Goal: Information Seeking & Learning: Learn about a topic

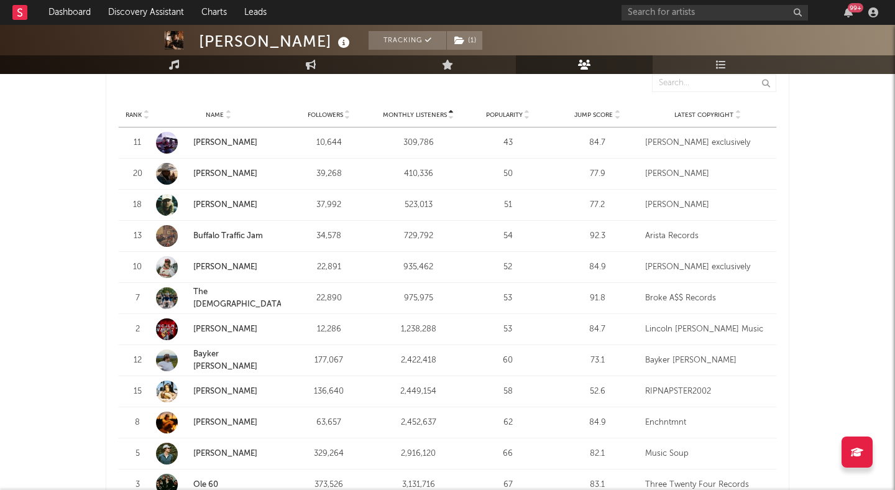
scroll to position [502, 0]
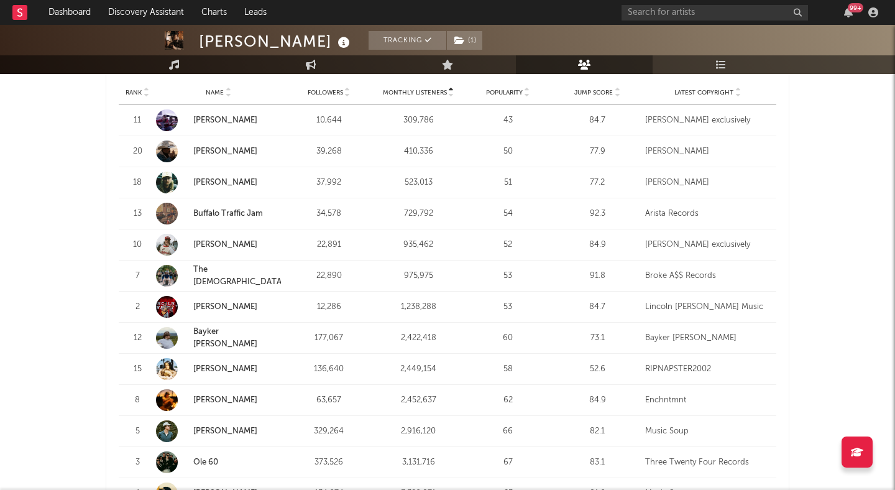
click at [211, 301] on strong "Lincoln Swanzy" at bounding box center [237, 307] width 88 height 12
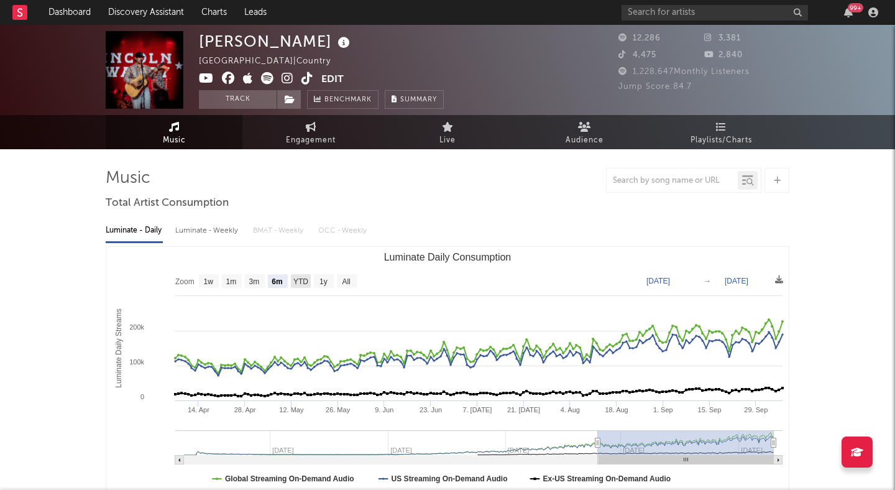
click at [306, 280] on text "YTD" at bounding box center [300, 281] width 15 height 9
select select "YTD"
type input "2025-01-01"
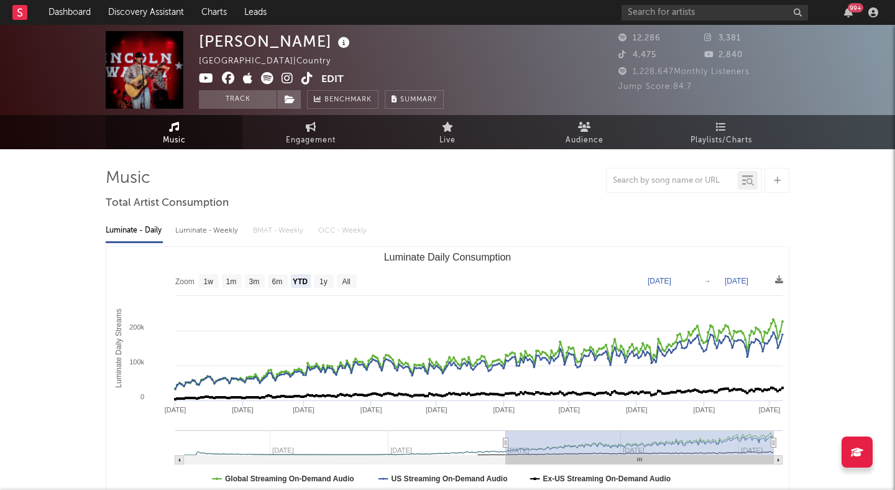
click at [288, 78] on icon at bounding box center [288, 78] width 12 height 12
click at [344, 280] on text "All" at bounding box center [346, 281] width 8 height 9
select select "All"
type input "2024-02-01"
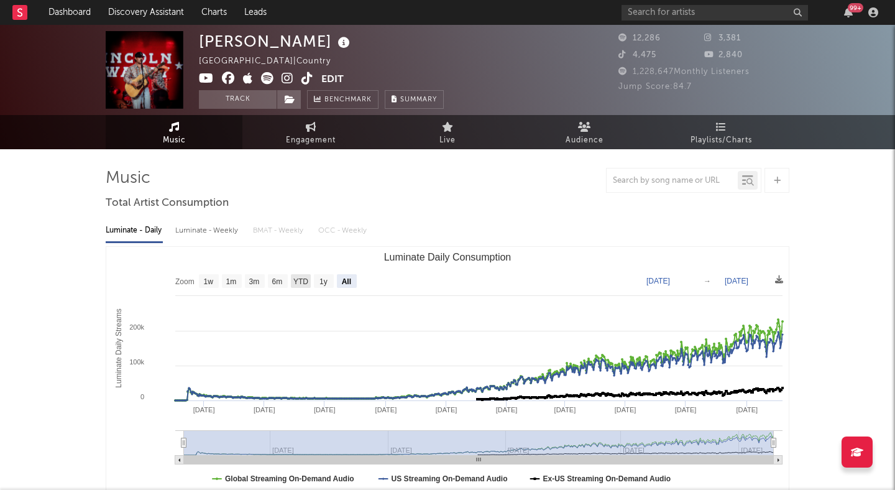
click at [300, 282] on text "YTD" at bounding box center [300, 281] width 15 height 9
select select "YTD"
type input "2025-01-01"
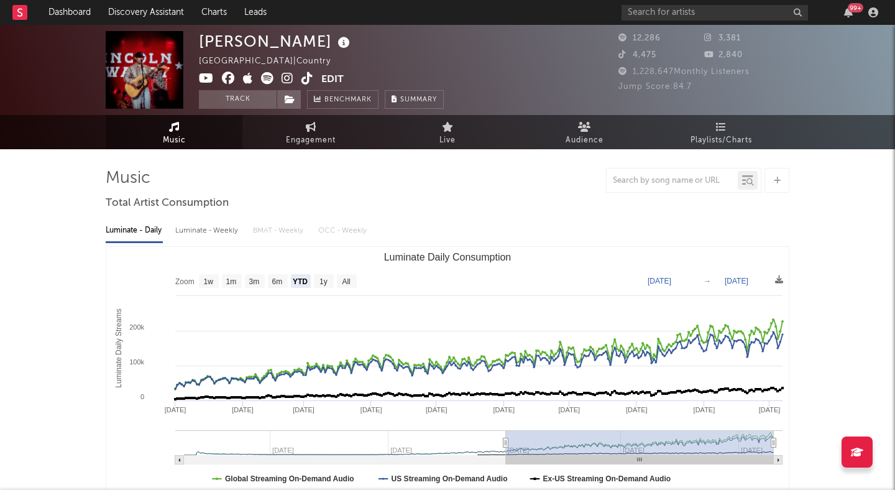
click at [303, 77] on icon at bounding box center [307, 78] width 12 height 12
click at [264, 78] on icon at bounding box center [267, 78] width 12 height 12
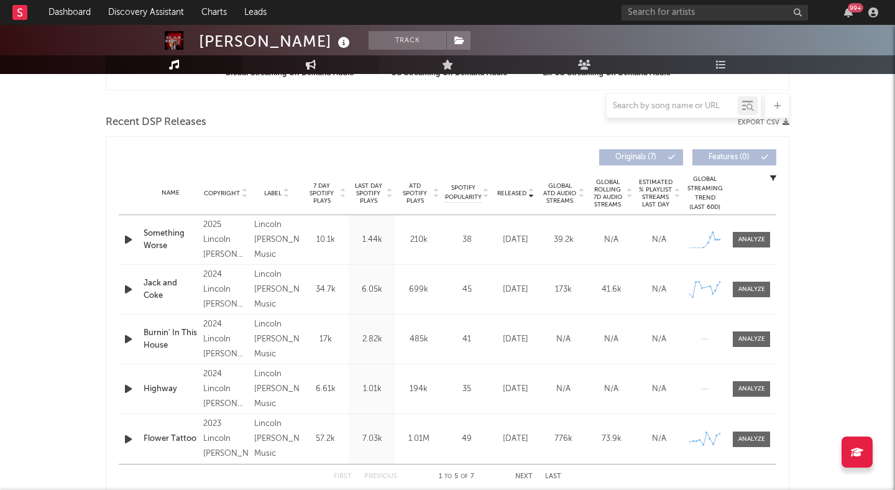
scroll to position [412, 0]
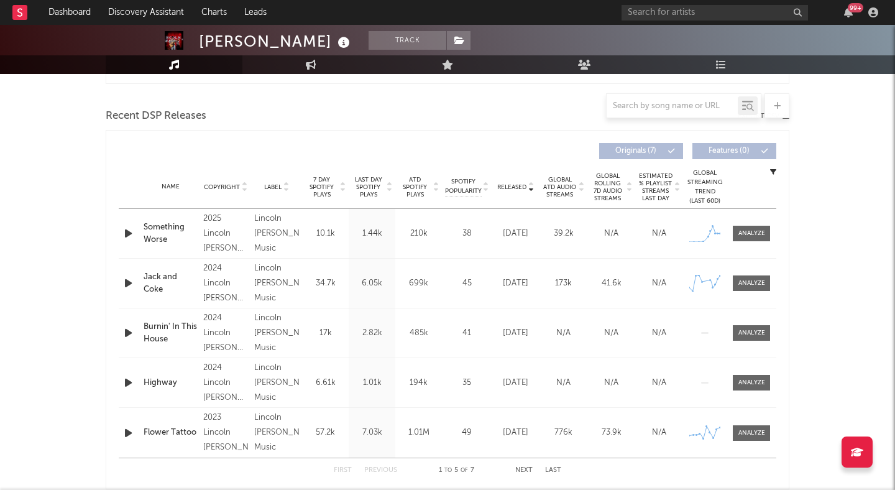
click at [338, 190] on div at bounding box center [341, 187] width 7 height 22
click at [531, 187] on icon at bounding box center [531, 189] width 6 height 5
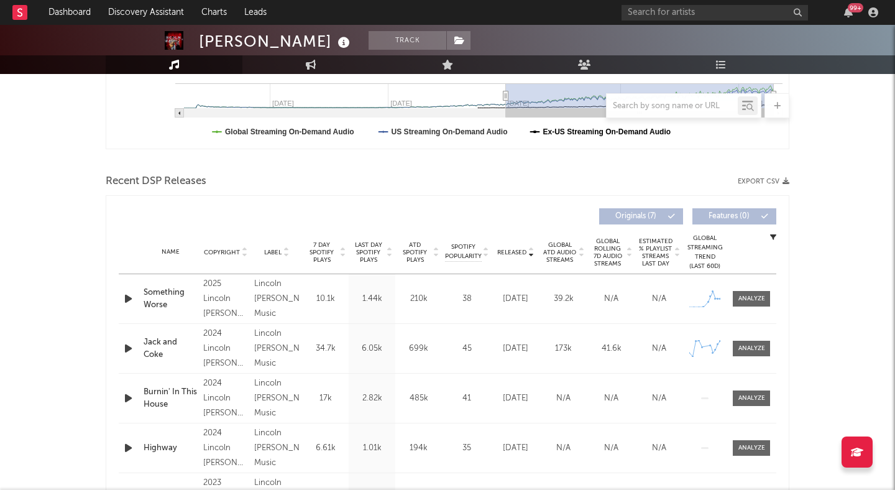
scroll to position [347, 0]
click at [338, 254] on div at bounding box center [341, 252] width 7 height 22
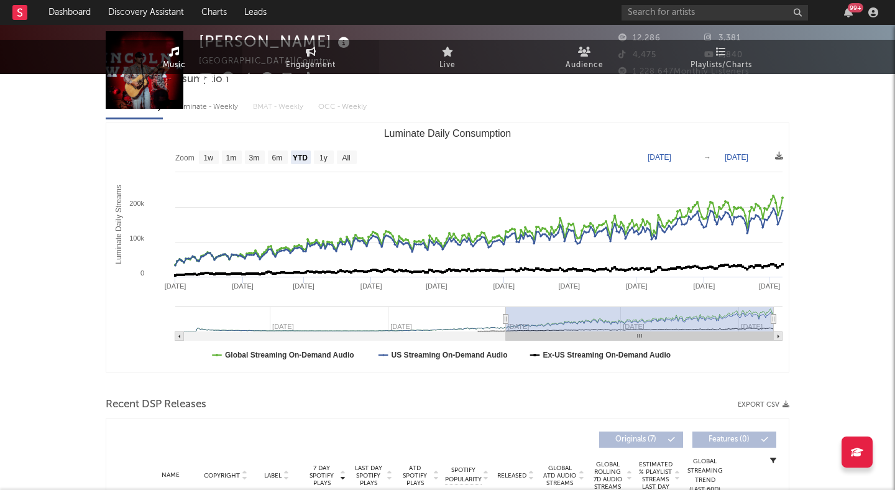
scroll to position [0, 0]
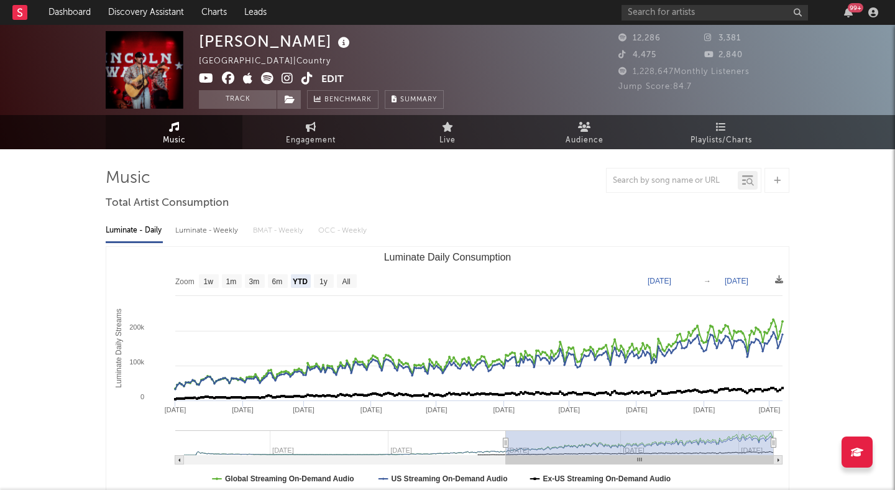
click at [269, 78] on icon at bounding box center [267, 78] width 12 height 12
click at [257, 102] on button "Track" at bounding box center [238, 99] width 78 height 19
click at [292, 102] on icon at bounding box center [290, 99] width 11 height 9
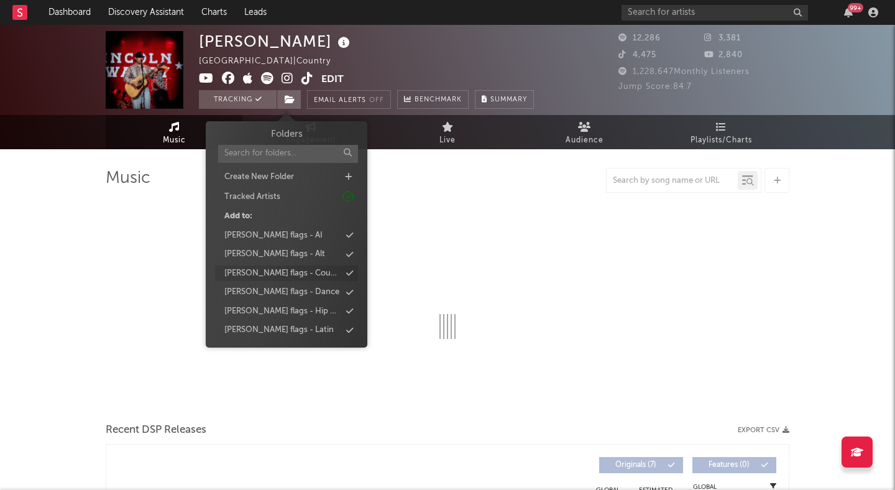
select select "6m"
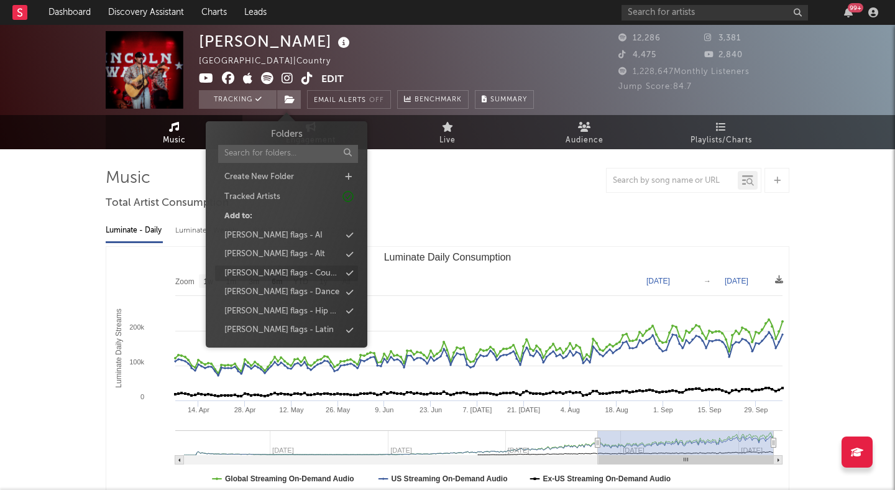
click at [301, 274] on div "[PERSON_NAME] flags - Country" at bounding box center [282, 273] width 116 height 12
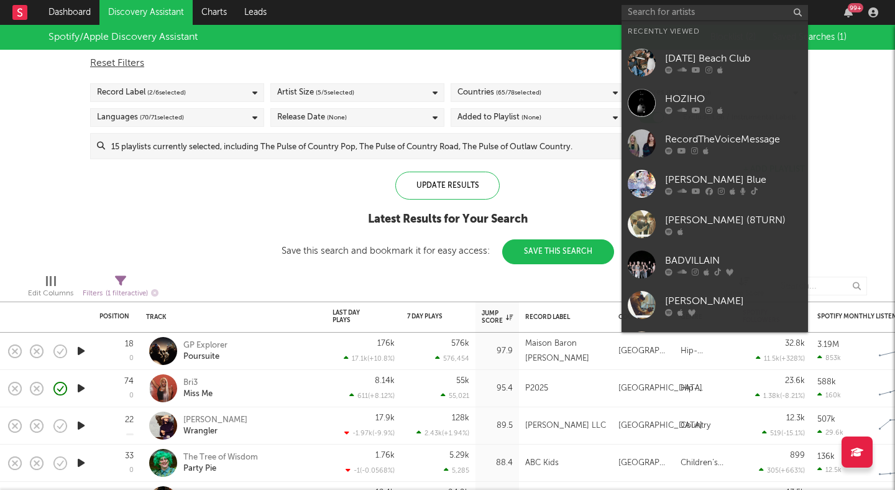
click at [678, 12] on input "text" at bounding box center [715, 13] width 186 height 16
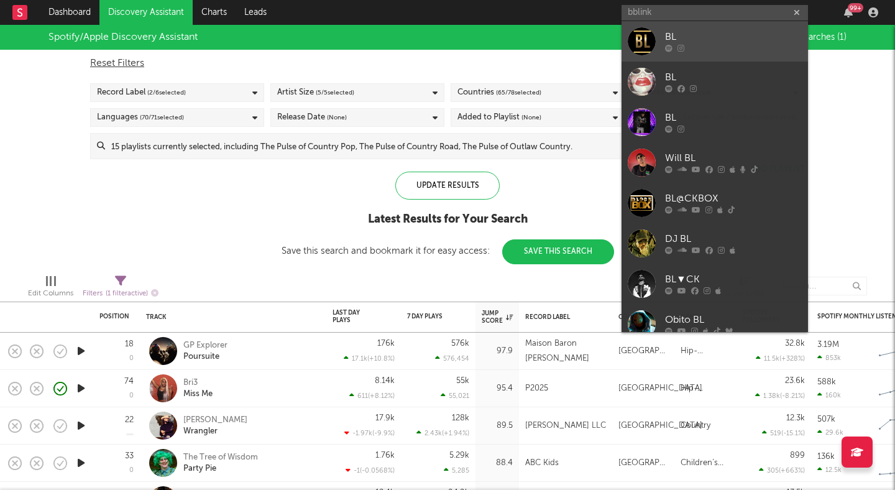
type input "bblink"
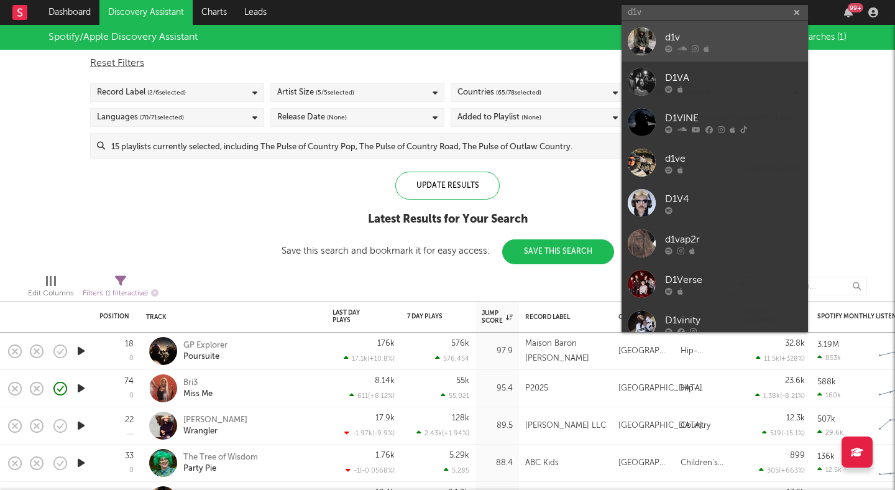
type input "d1v"
click at [688, 35] on div "d1v" at bounding box center [733, 37] width 137 height 15
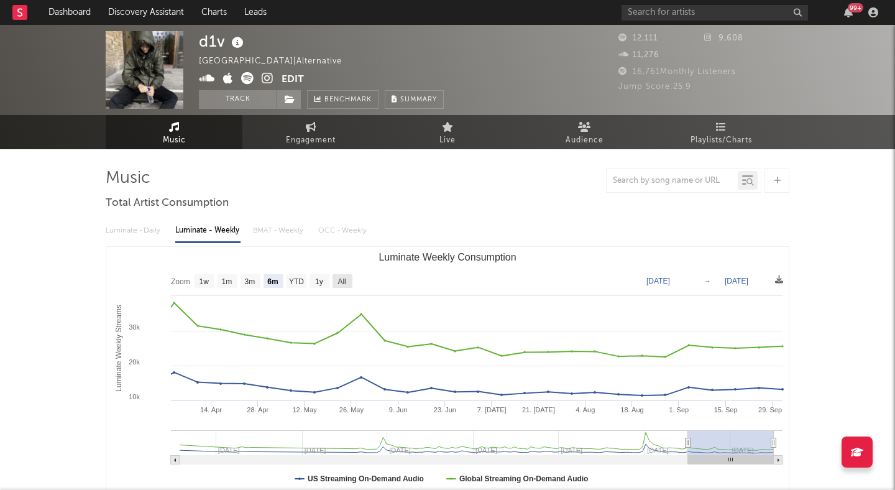
click at [346, 283] on text "All" at bounding box center [342, 281] width 8 height 9
select select "All"
type input "2022-04-14"
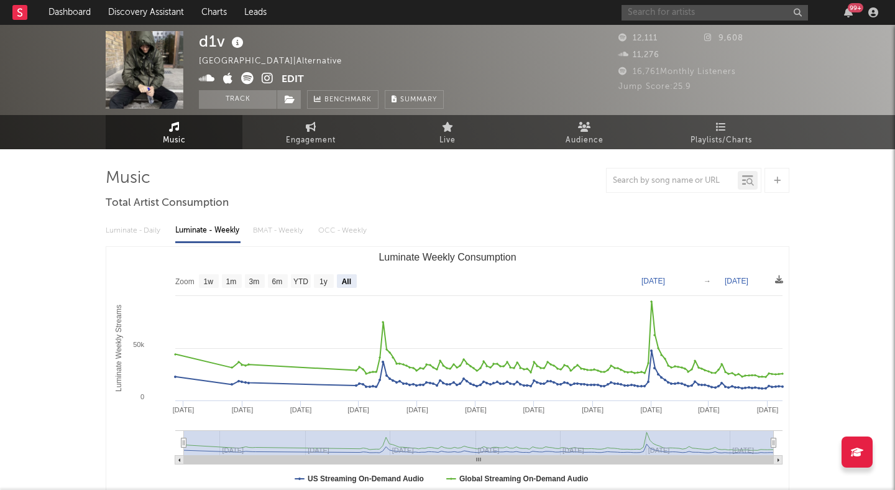
click at [650, 15] on input "text" at bounding box center [715, 13] width 186 height 16
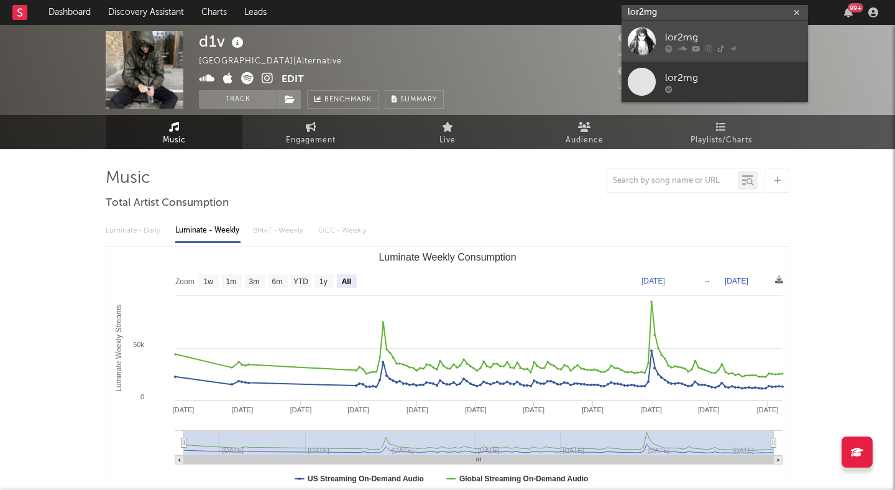
type input "lor2mg"
click at [676, 35] on div "lor2mg" at bounding box center [733, 37] width 137 height 15
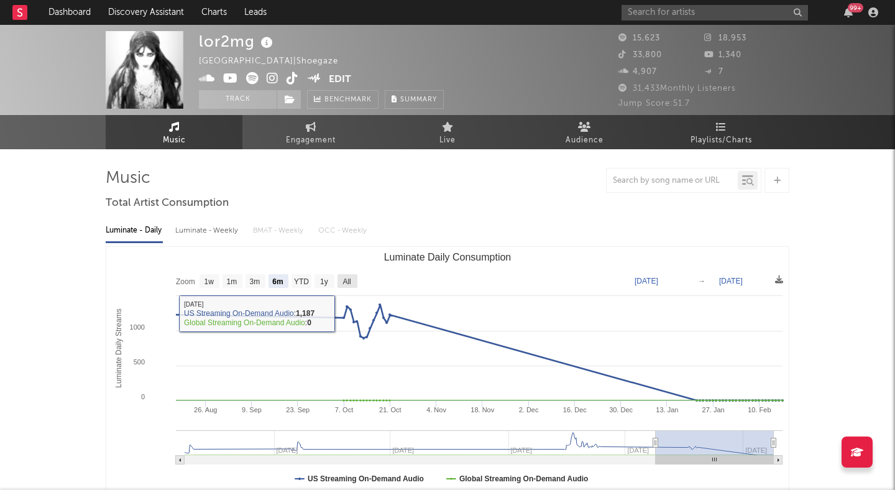
click at [347, 277] on text "All" at bounding box center [346, 281] width 8 height 9
select select "All"
type input "2022-08-14"
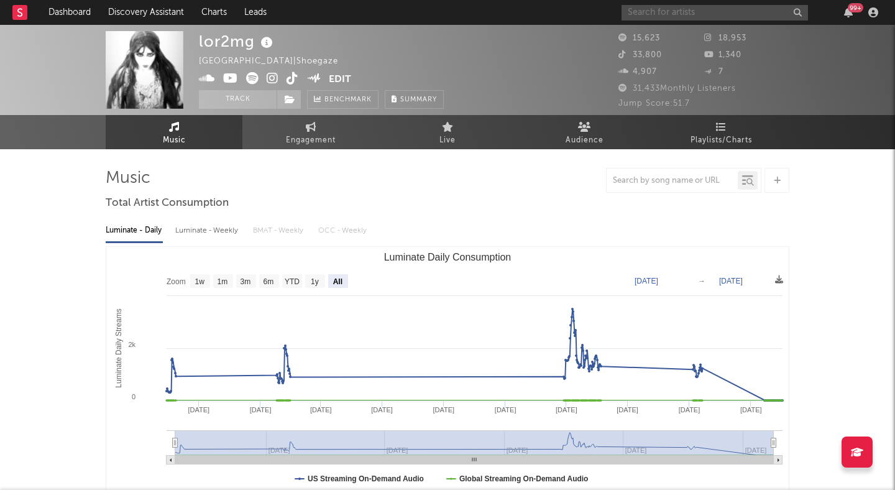
click at [643, 17] on input "text" at bounding box center [715, 13] width 186 height 16
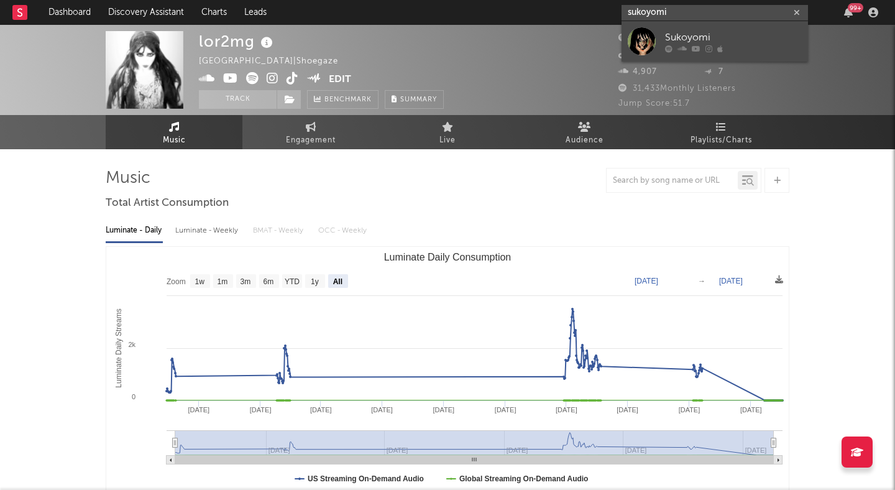
type input "sukoyomi"
click at [679, 42] on div "Sukoyomi" at bounding box center [733, 37] width 137 height 15
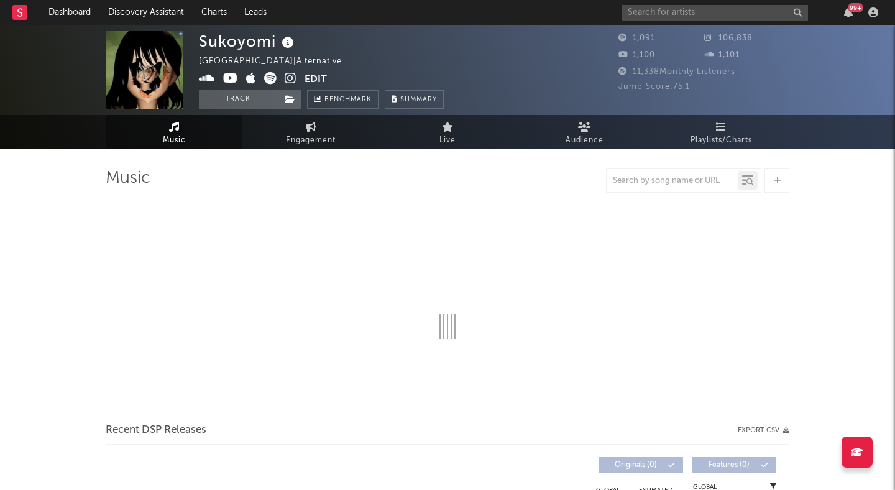
select select "1w"
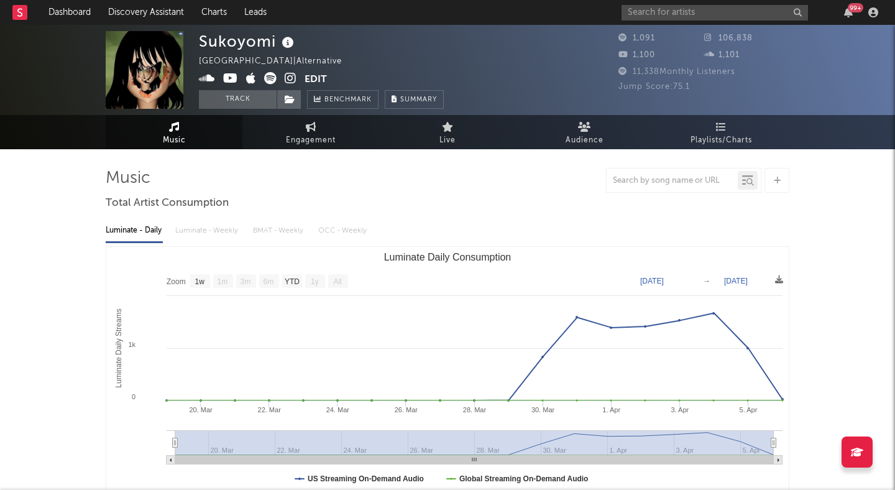
click at [289, 74] on icon at bounding box center [291, 78] width 12 height 12
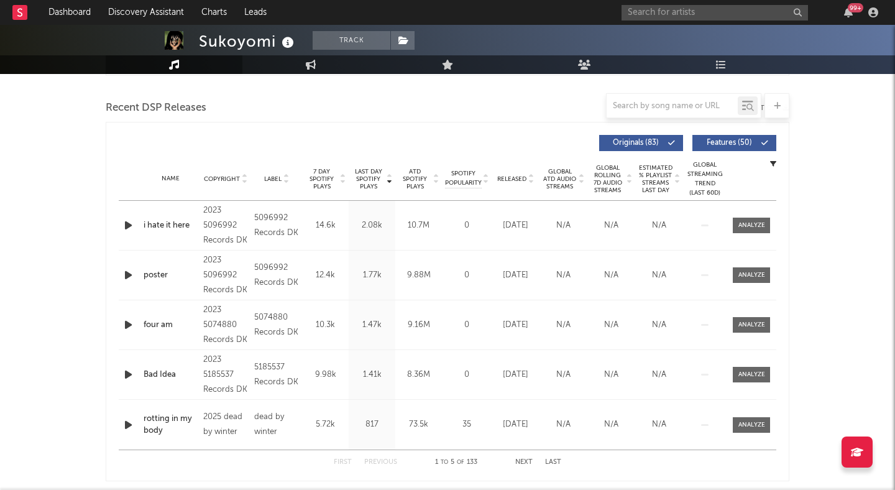
scroll to position [431, 0]
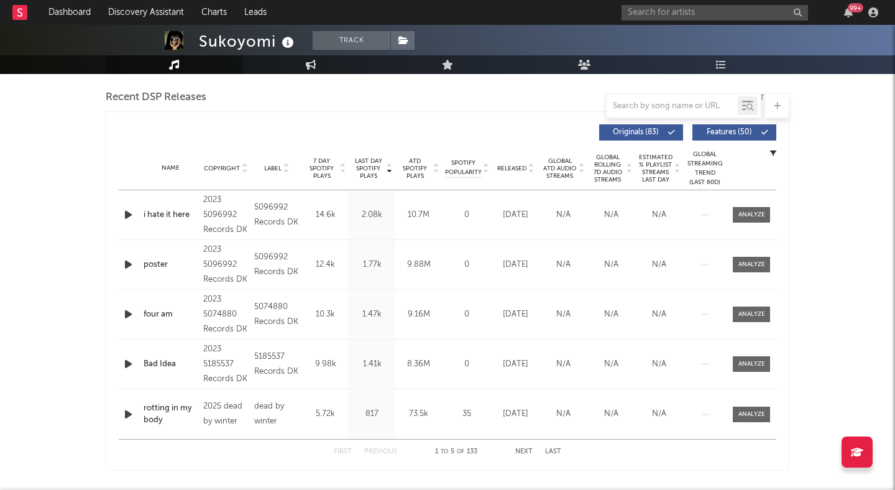
click at [127, 211] on icon "button" at bounding box center [128, 215] width 13 height 16
click at [528, 169] on icon at bounding box center [531, 170] width 6 height 5
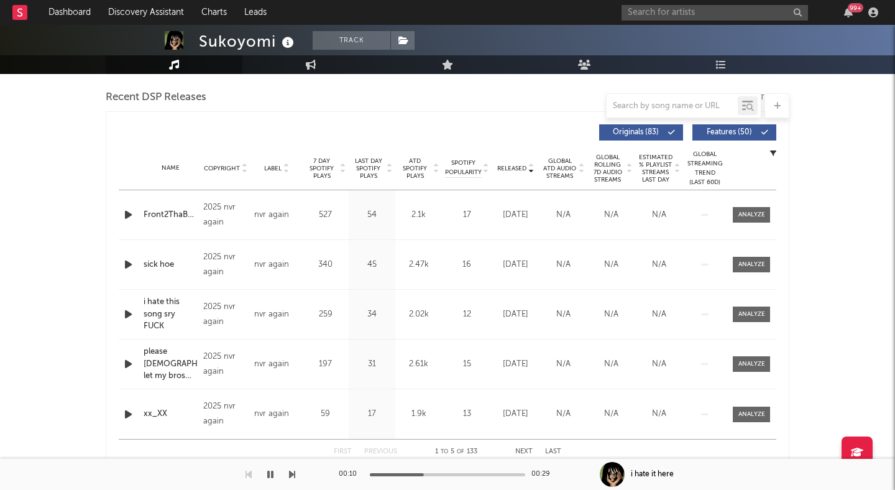
click at [125, 211] on icon "button" at bounding box center [128, 215] width 13 height 16
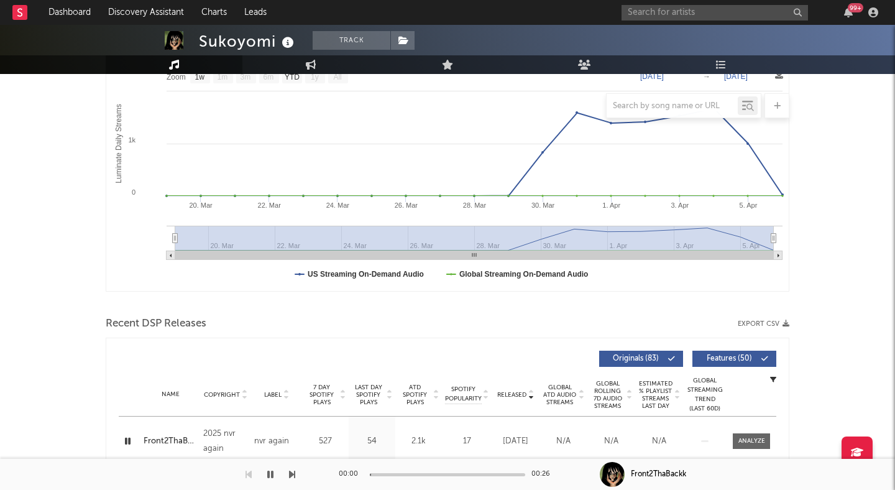
scroll to position [0, 0]
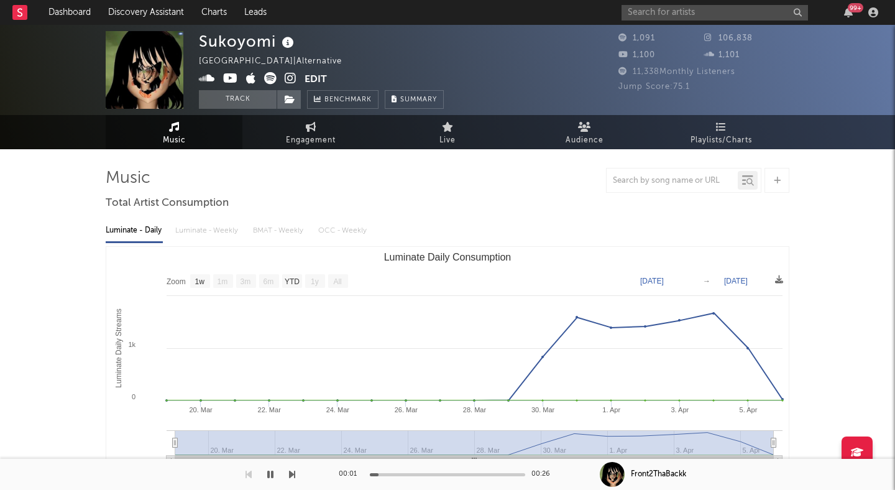
click at [234, 78] on icon at bounding box center [230, 78] width 15 height 12
click at [746, 7] on input "text" at bounding box center [715, 13] width 186 height 16
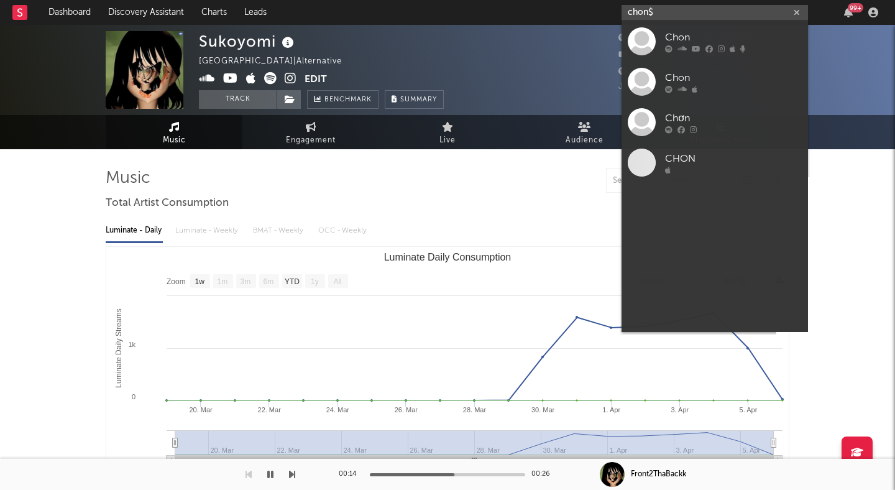
type input "chon$"
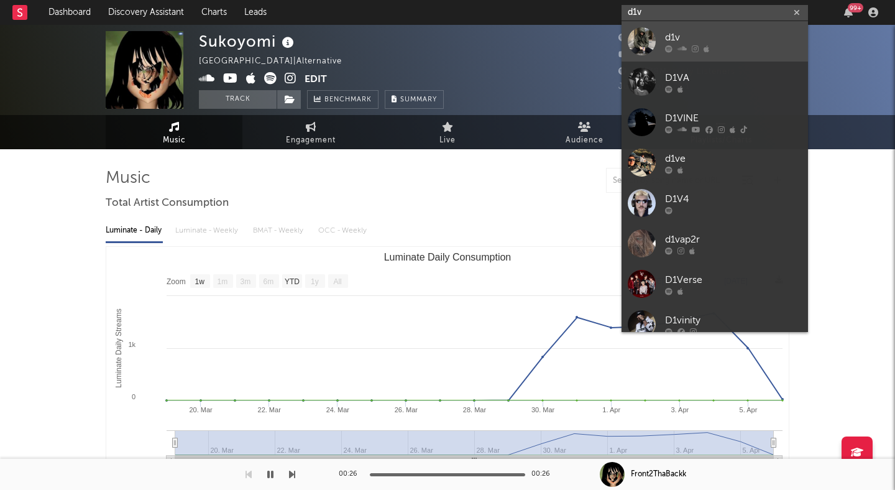
type input "d1v"
click at [710, 49] on div at bounding box center [733, 48] width 137 height 7
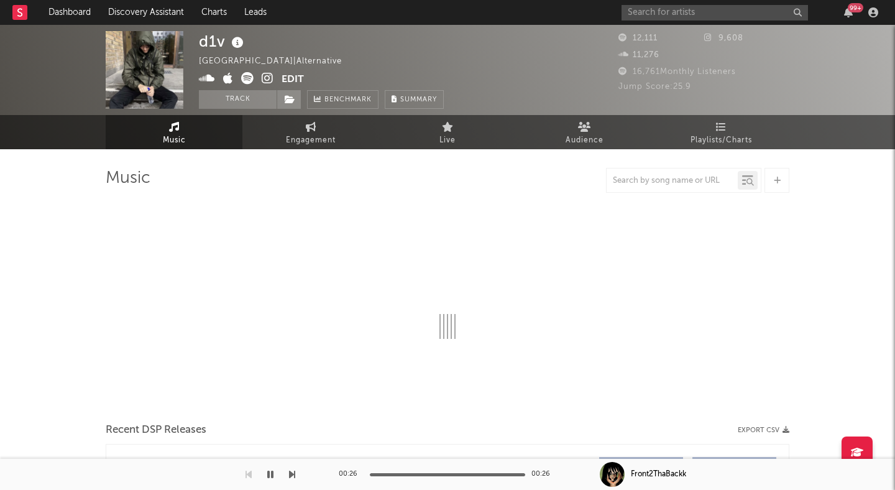
select select "6m"
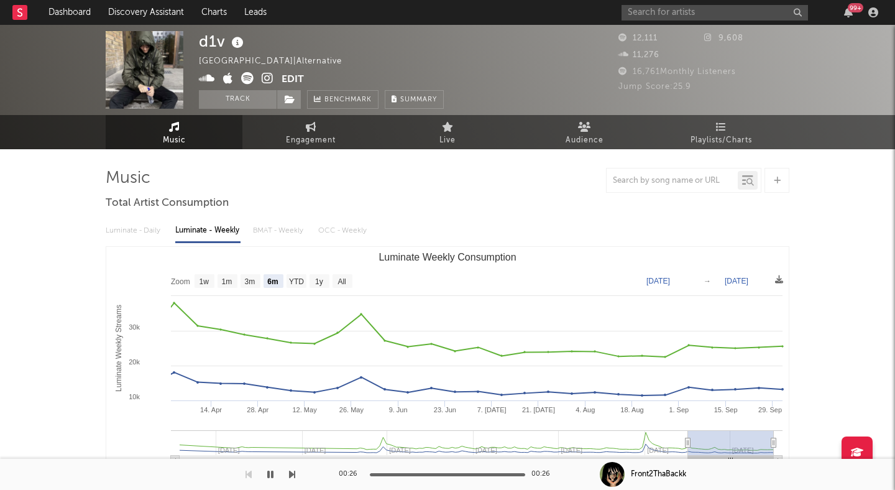
click at [269, 75] on icon at bounding box center [268, 78] width 12 height 12
click at [652, 9] on input "text" at bounding box center [715, 13] width 186 height 16
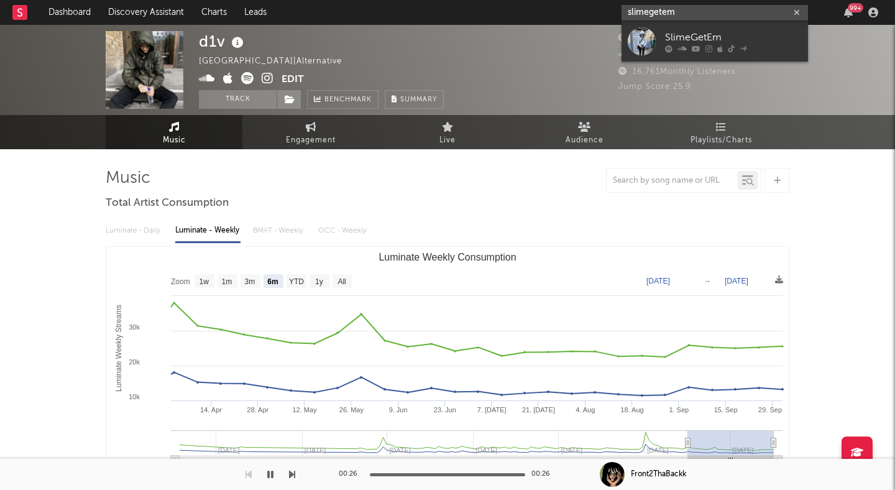
type input "slimegetem"
click at [660, 33] on link "SlimeGetEm" at bounding box center [715, 41] width 186 height 40
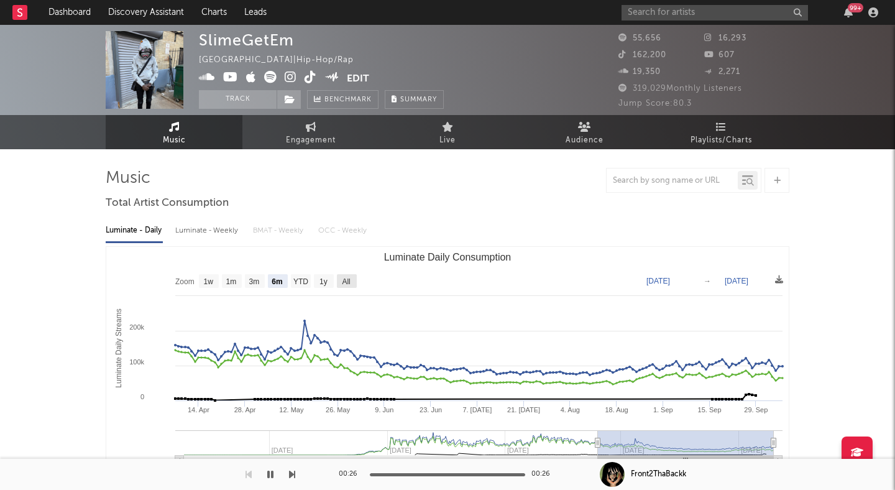
click at [346, 283] on text "All" at bounding box center [346, 281] width 8 height 9
select select "All"
type input "2024-02-02"
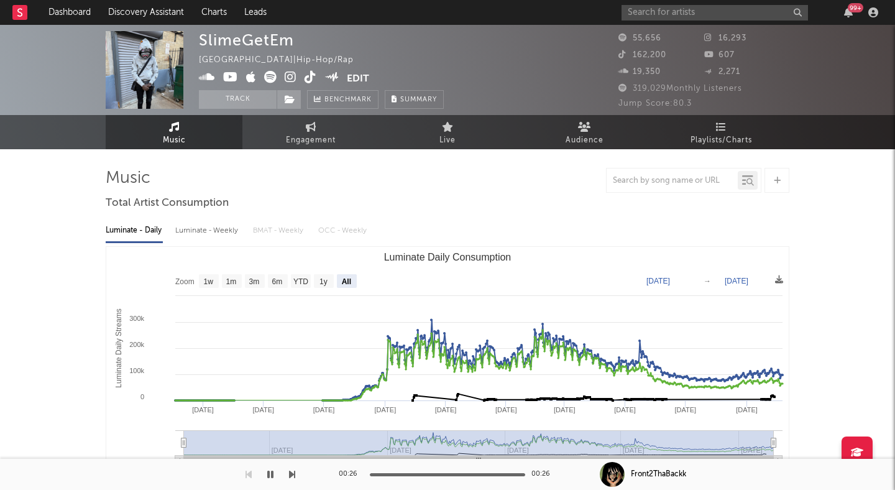
click at [272, 77] on icon at bounding box center [270, 77] width 12 height 12
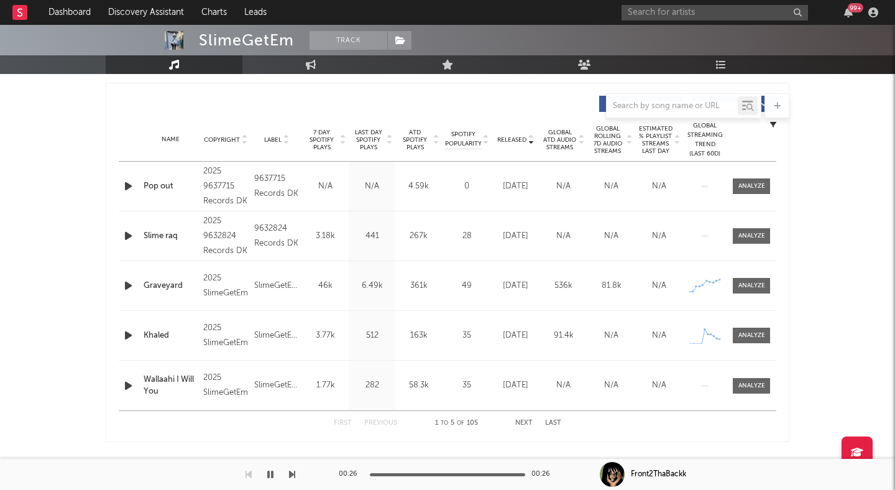
scroll to position [445, 0]
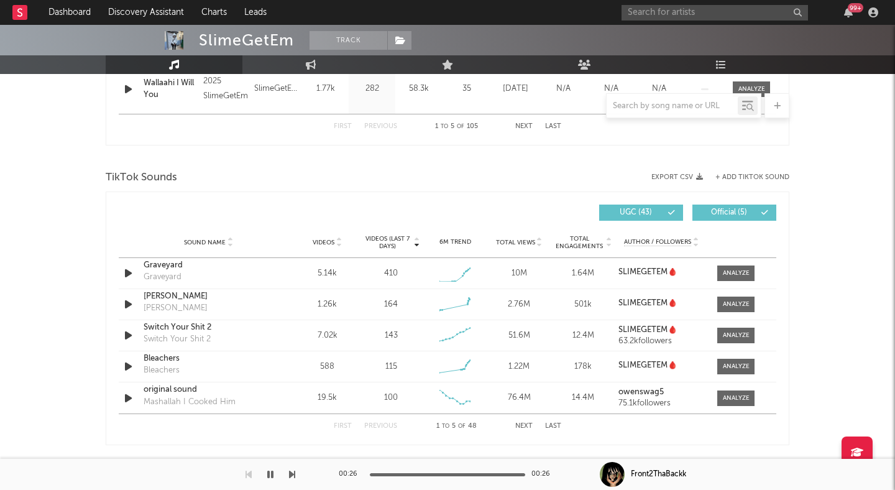
scroll to position [784, 0]
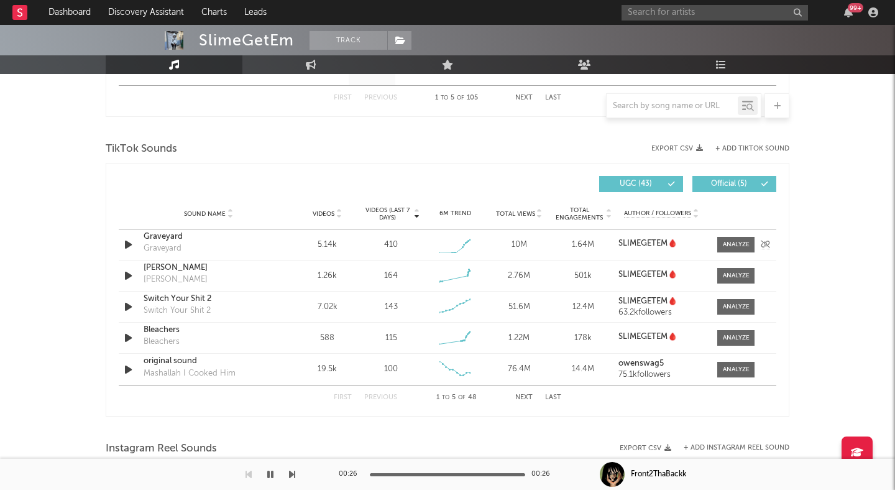
click at [167, 234] on div "Graveyard" at bounding box center [209, 237] width 130 height 12
click at [742, 246] on div at bounding box center [736, 244] width 27 height 9
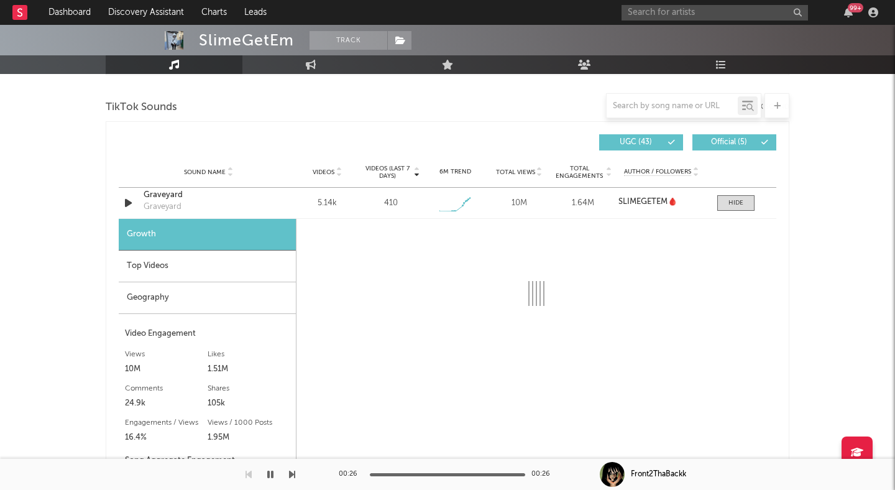
select select "1w"
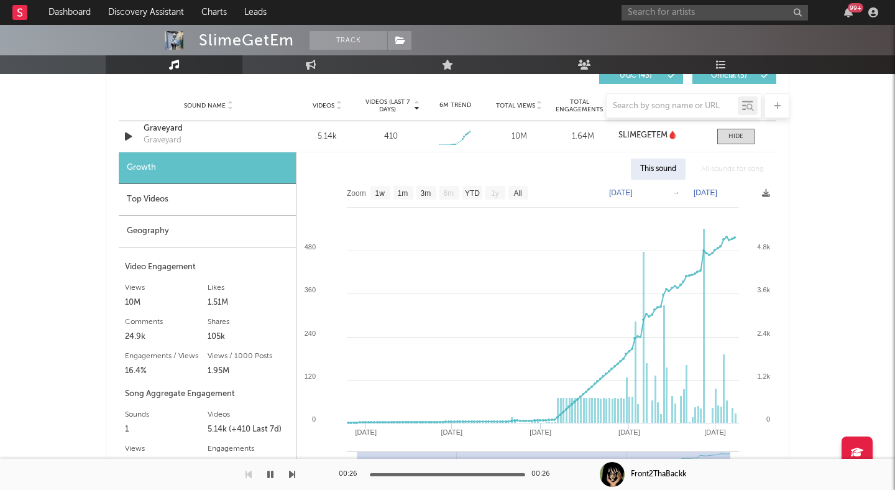
scroll to position [894, 0]
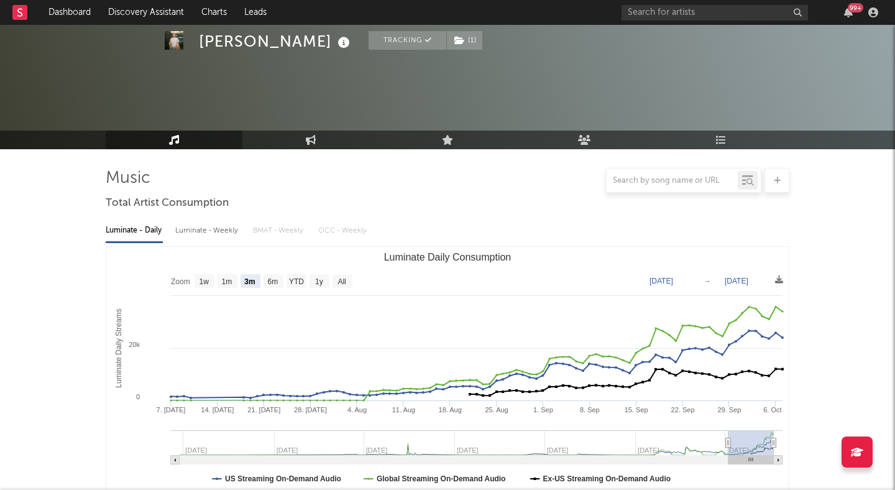
select select "3m"
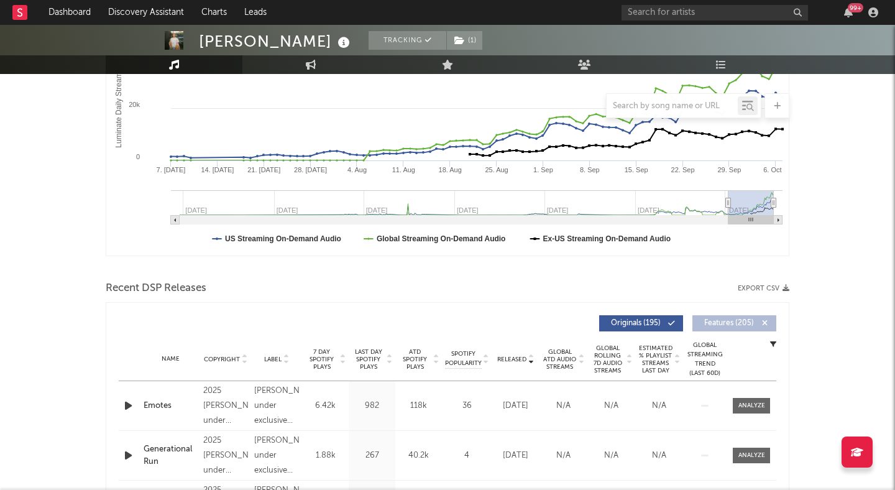
scroll to position [240, 0]
click at [641, 13] on input "text" at bounding box center [715, 13] width 186 height 16
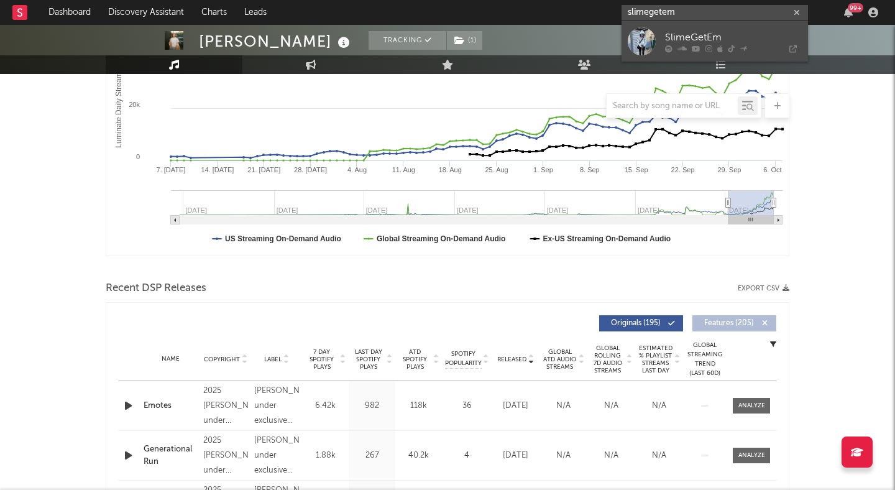
type input "slimegetem"
click at [676, 36] on div "SlimeGetEm" at bounding box center [733, 37] width 137 height 15
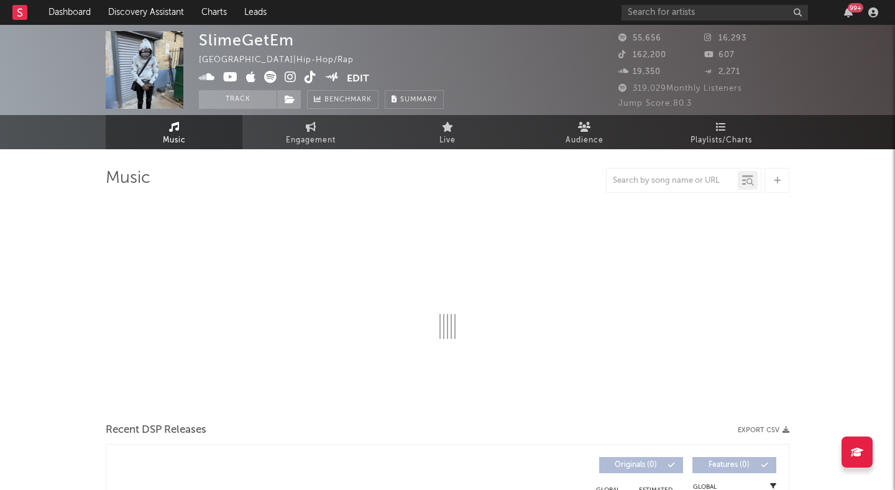
select select "6m"
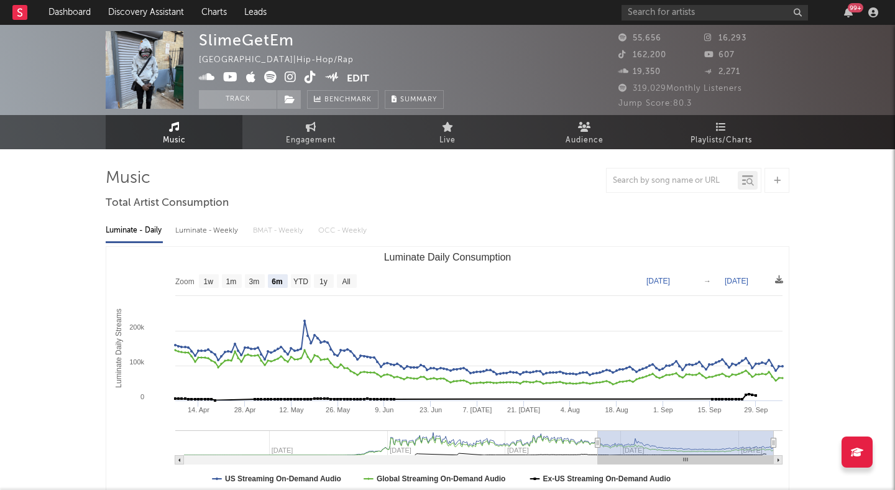
click at [228, 75] on icon at bounding box center [230, 77] width 15 height 12
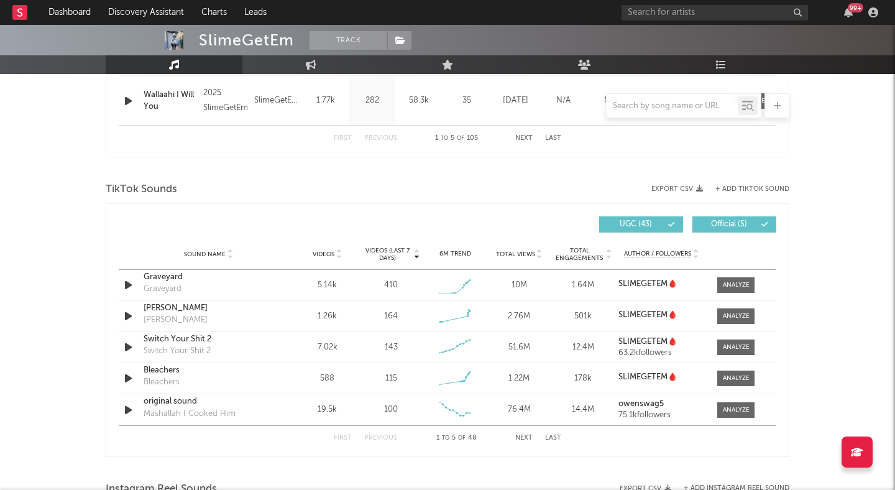
scroll to position [771, 0]
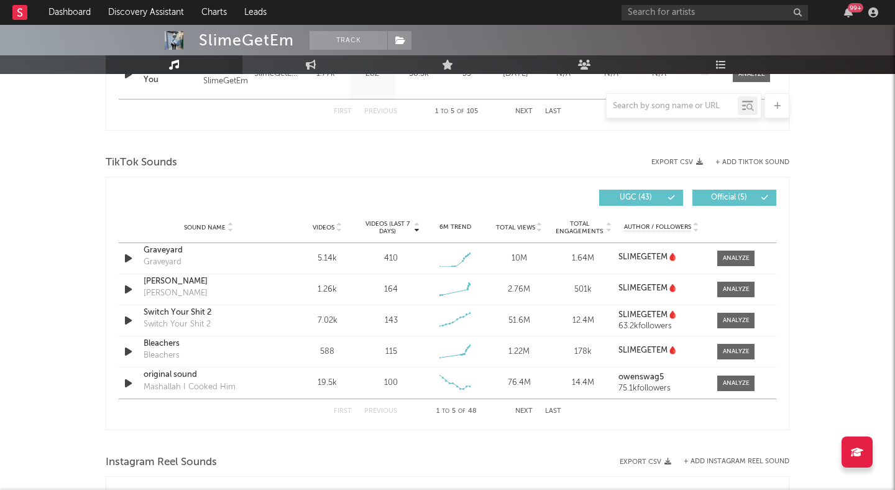
click at [339, 230] on icon at bounding box center [339, 230] width 6 height 5
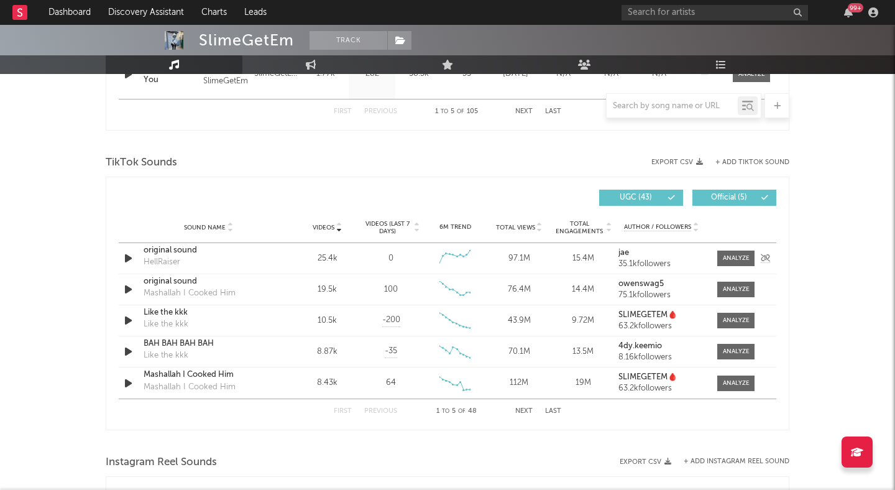
click at [132, 254] on icon "button" at bounding box center [128, 259] width 13 height 16
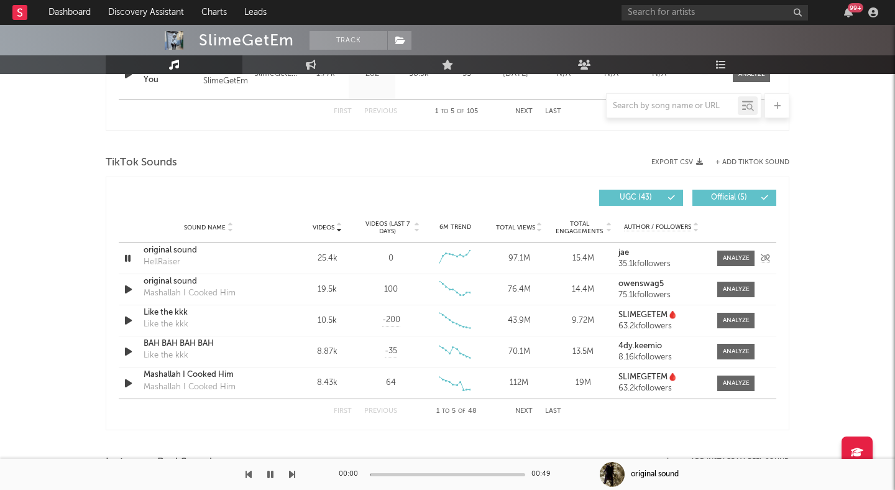
click at [132, 254] on icon "button" at bounding box center [128, 259] width 12 height 16
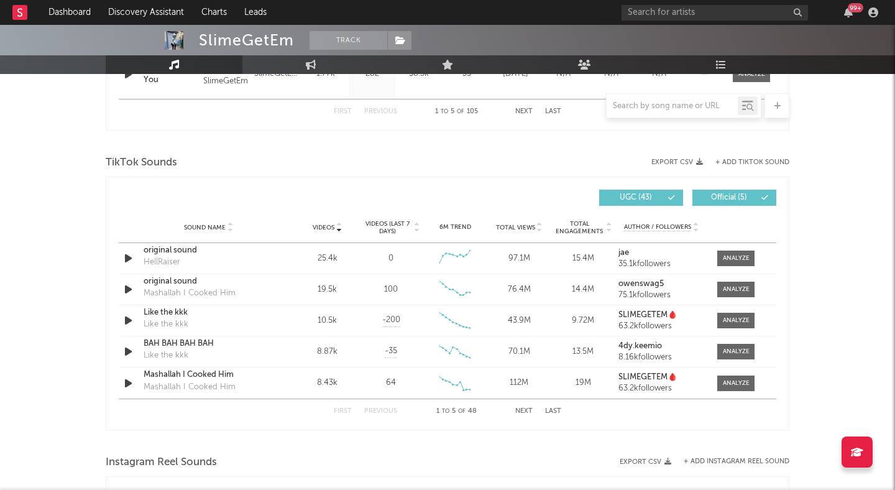
click at [414, 229] on icon at bounding box center [417, 230] width 6 height 5
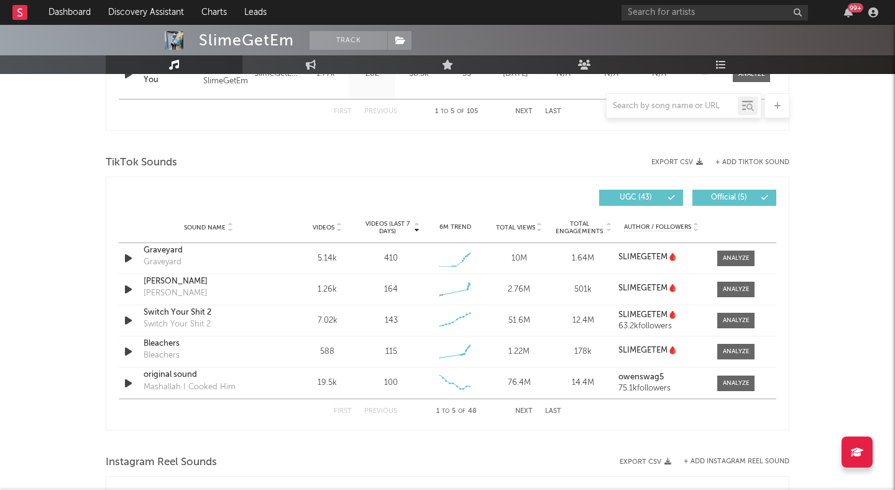
scroll to position [753, 0]
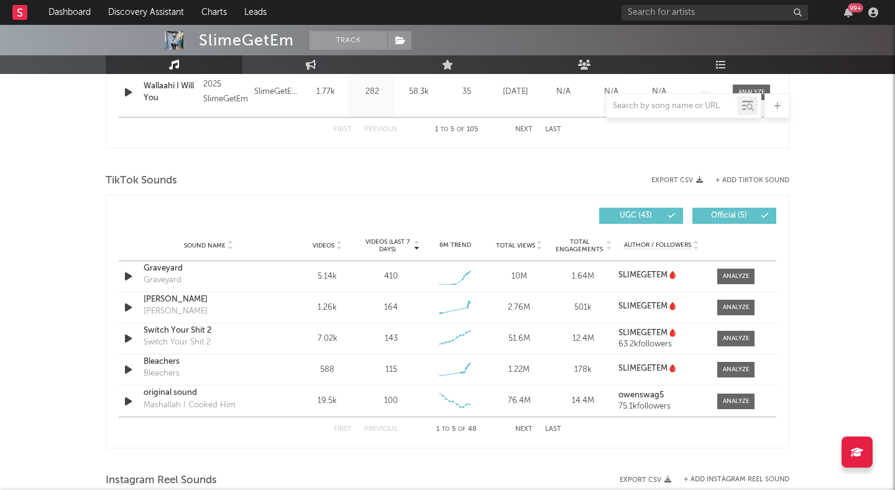
click at [338, 248] on icon at bounding box center [339, 248] width 6 height 5
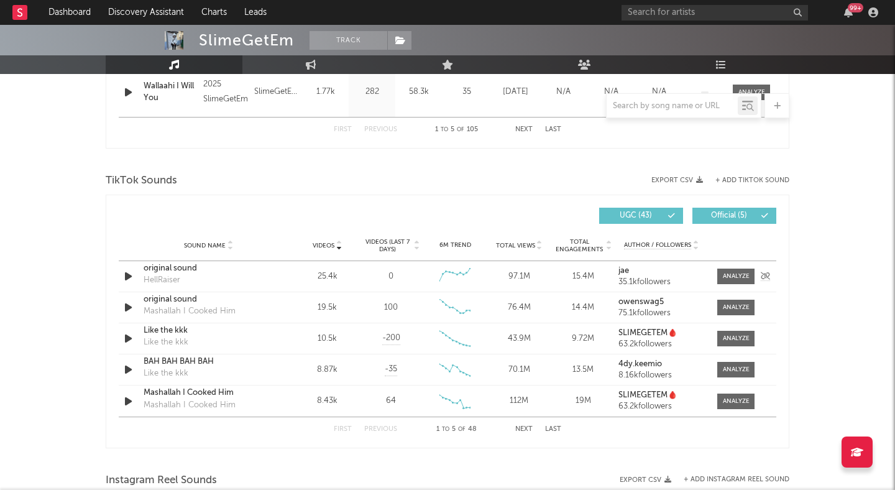
click at [172, 268] on div "original sound" at bounding box center [209, 268] width 130 height 12
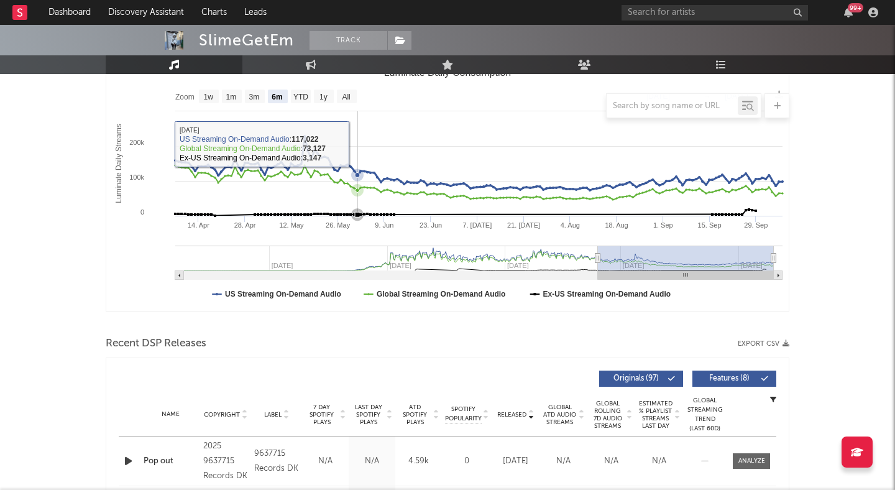
scroll to position [151, 0]
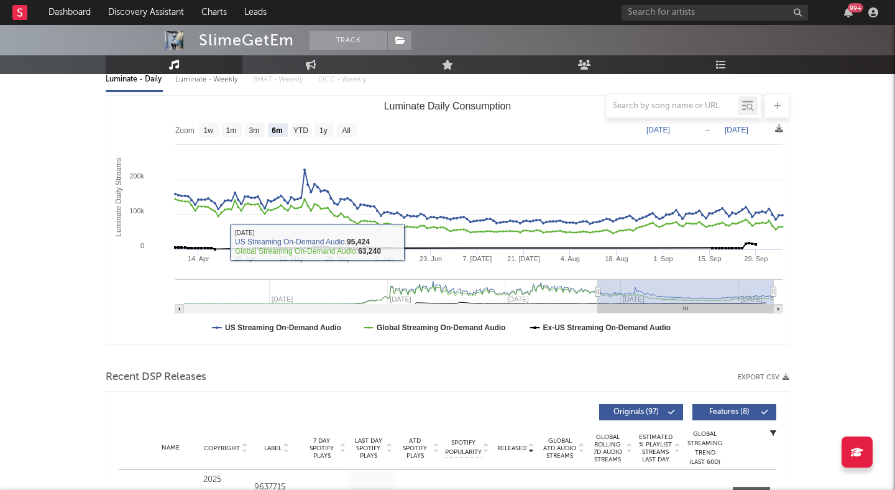
type input "[DATE]"
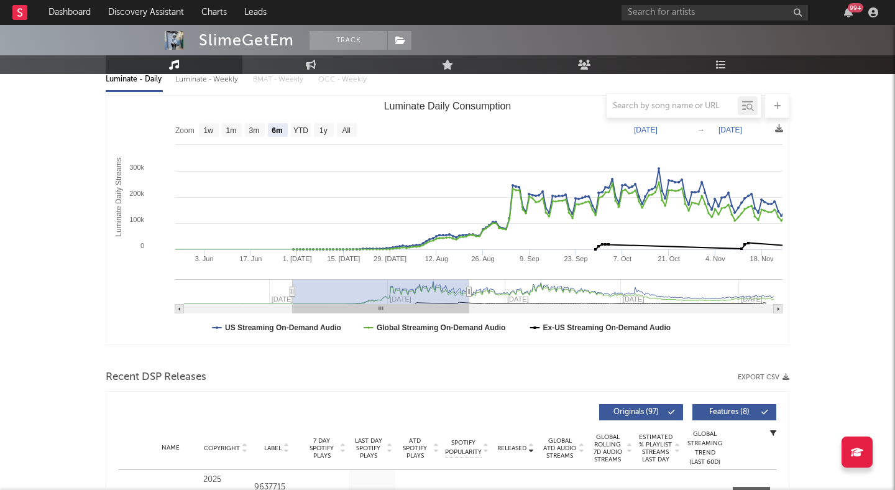
drag, startPoint x: 381, startPoint y: 285, endPoint x: 894, endPoint y: 298, distance: 513.6
type input "[DATE]"
drag, startPoint x: 469, startPoint y: 290, endPoint x: 873, endPoint y: 285, distance: 403.4
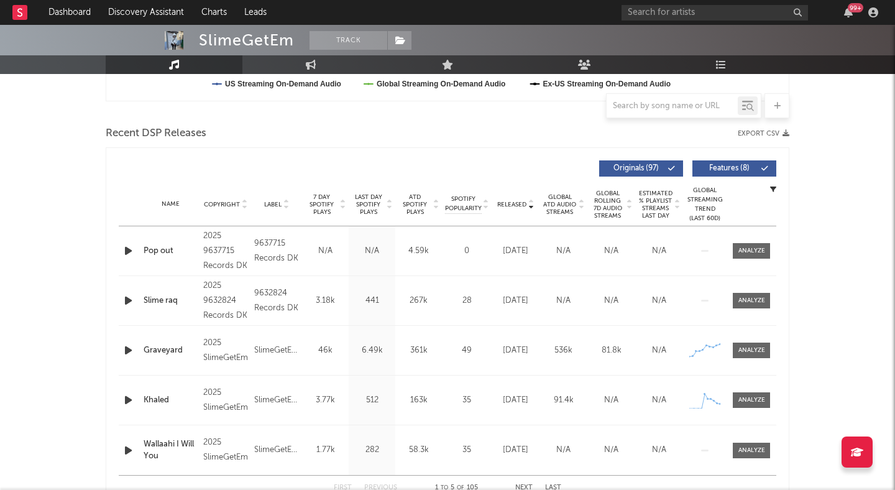
scroll to position [416, 0]
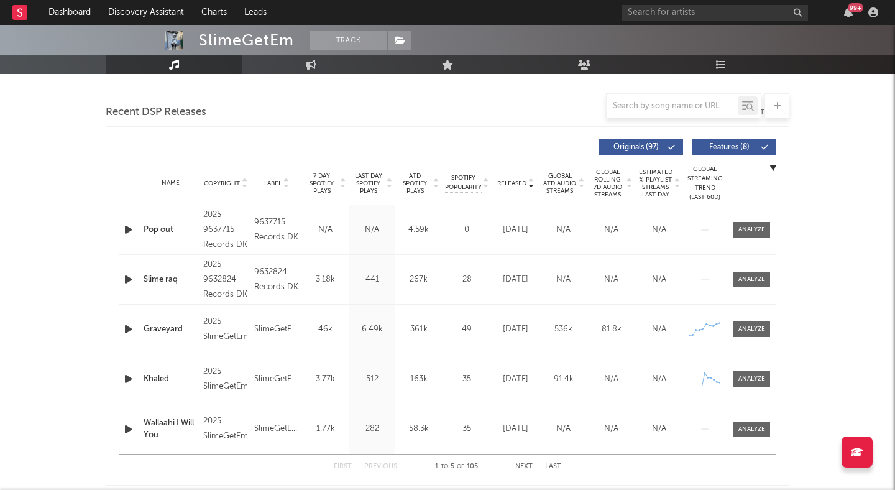
click at [286, 186] on icon at bounding box center [286, 185] width 6 height 5
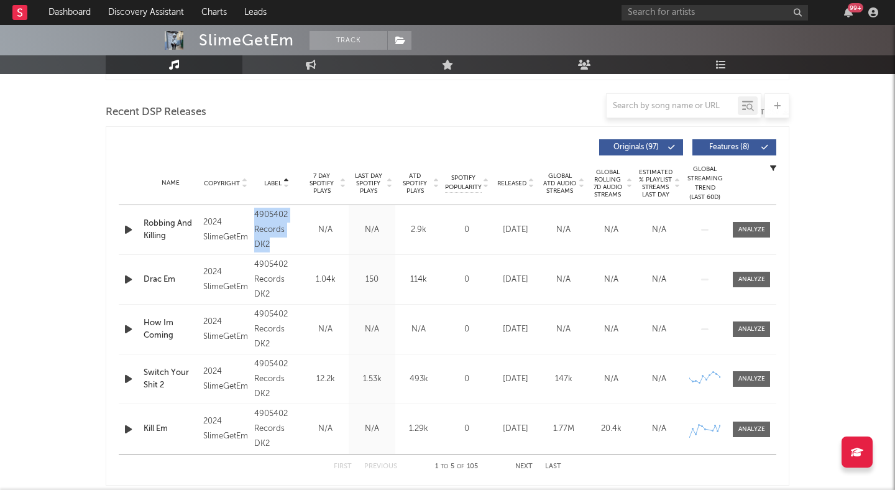
drag, startPoint x: 273, startPoint y: 241, endPoint x: 254, endPoint y: 215, distance: 32.1
click at [254, 215] on div "4905402 Records DK2" at bounding box center [276, 230] width 45 height 45
copy div "4905402 Records DK2"
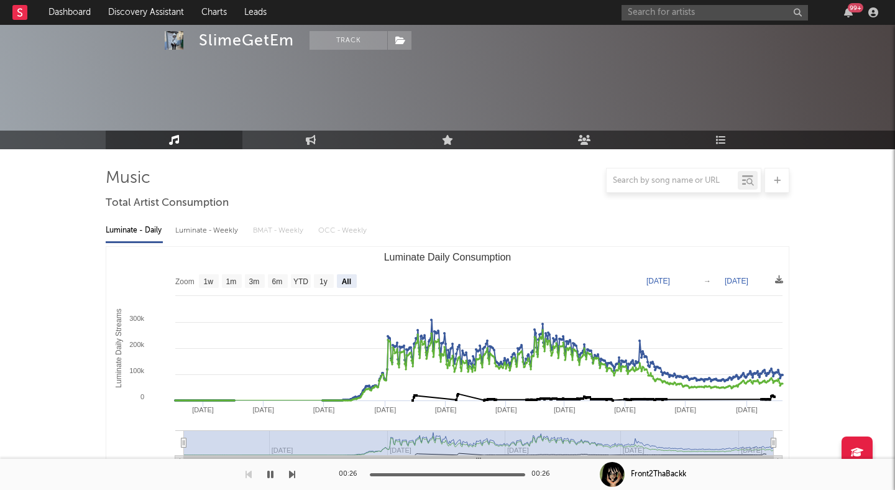
select select "All"
select select "1w"
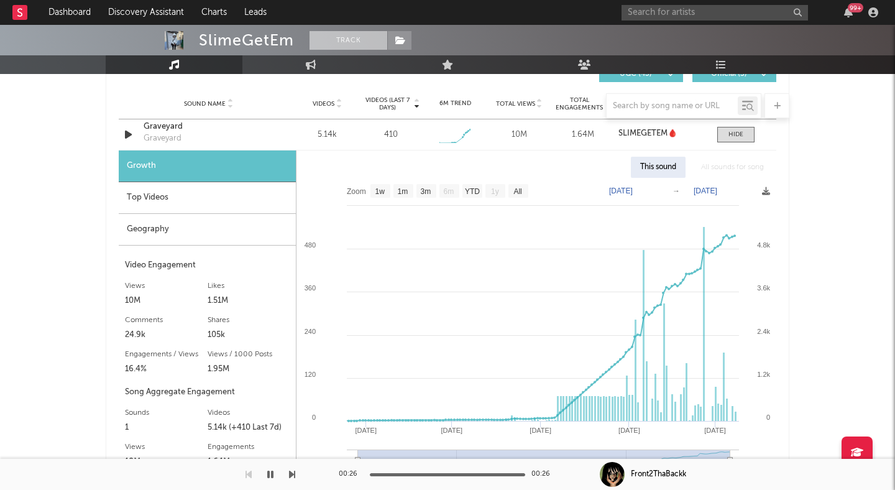
click at [365, 40] on button "Track" at bounding box center [349, 40] width 78 height 19
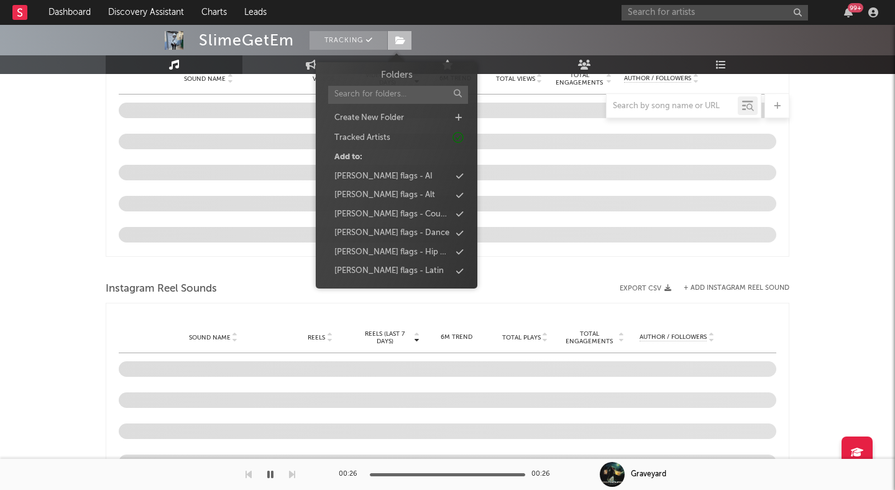
click at [403, 40] on icon at bounding box center [400, 40] width 11 height 9
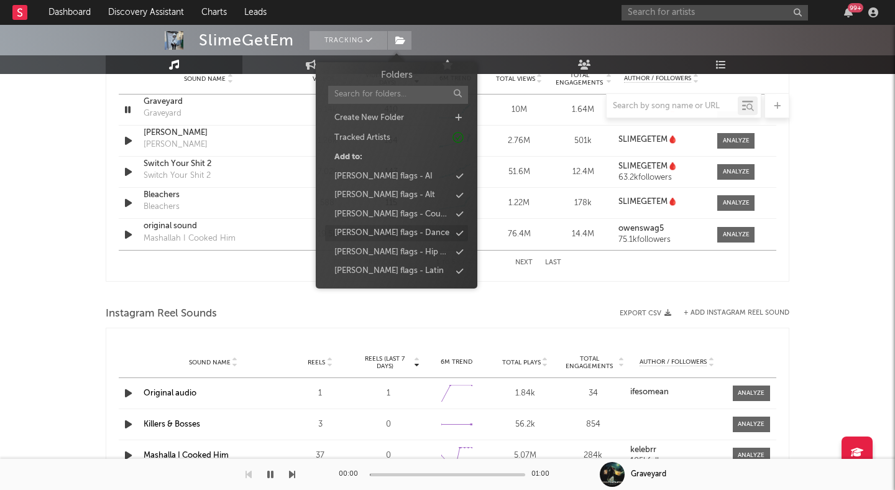
select select "6m"
click at [415, 247] on div "[PERSON_NAME] flags - Hip Hop" at bounding box center [396, 252] width 143 height 16
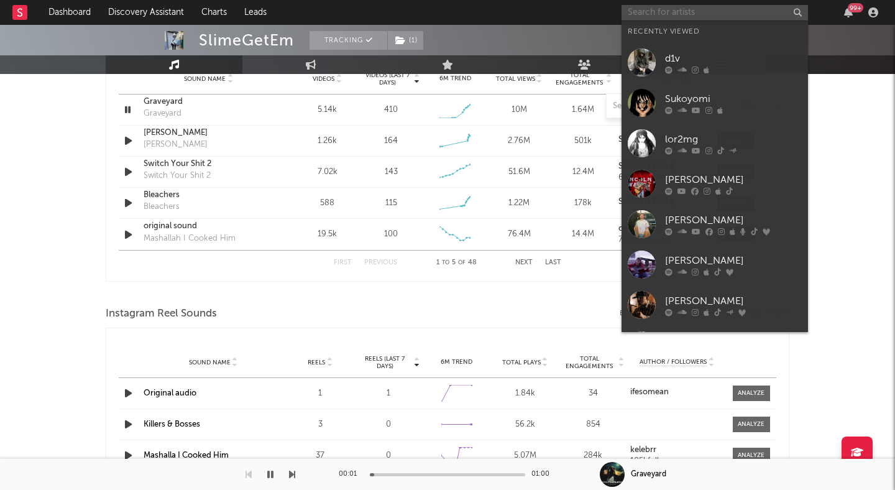
click at [701, 16] on input "text" at bounding box center [715, 13] width 186 height 16
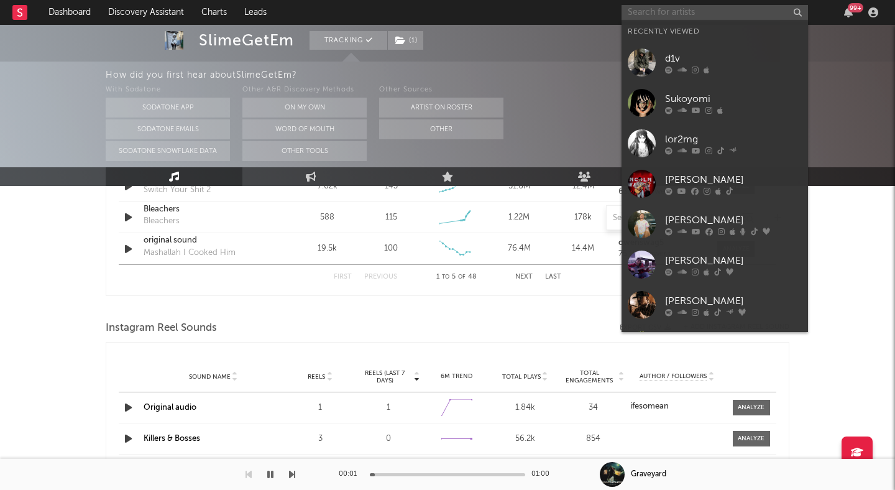
scroll to position [1031, 0]
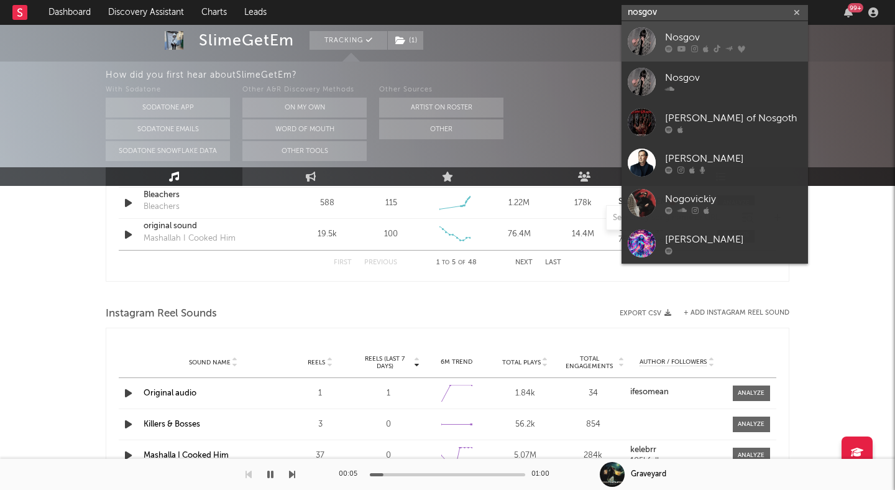
type input "nosgov"
click at [732, 32] on div "Nosgov" at bounding box center [733, 37] width 137 height 15
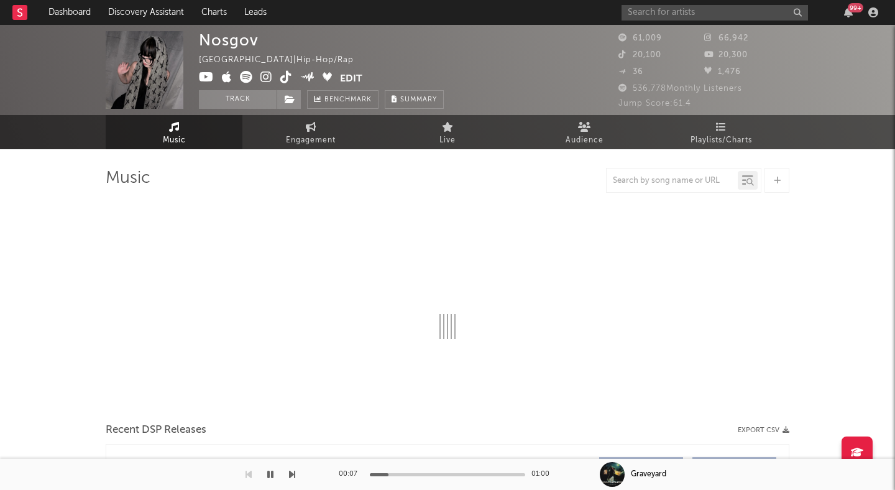
select select "6m"
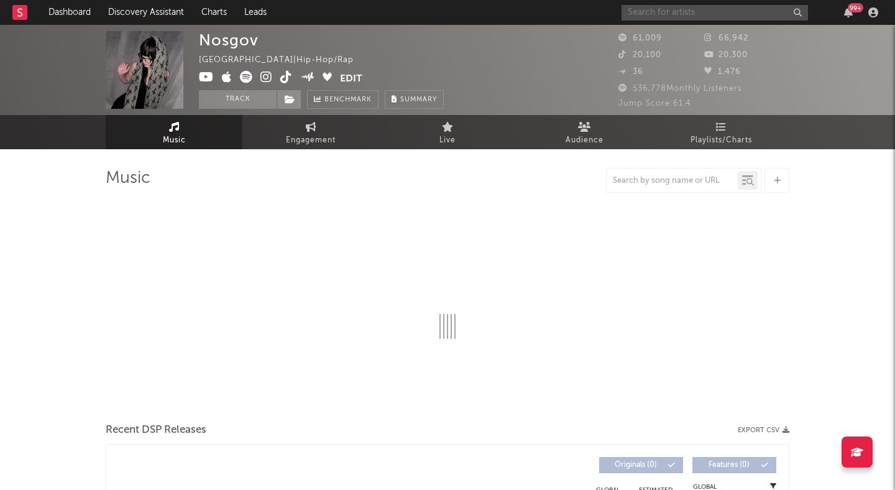
click at [654, 8] on input "text" at bounding box center [715, 13] width 186 height 16
type input "ven"
select select "6m"
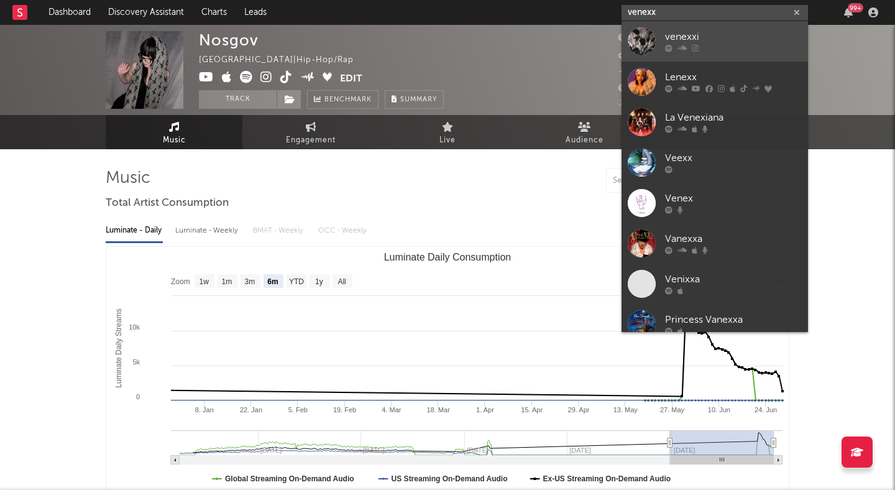
type input "venexx"
click at [688, 34] on div "venexxi" at bounding box center [733, 37] width 137 height 15
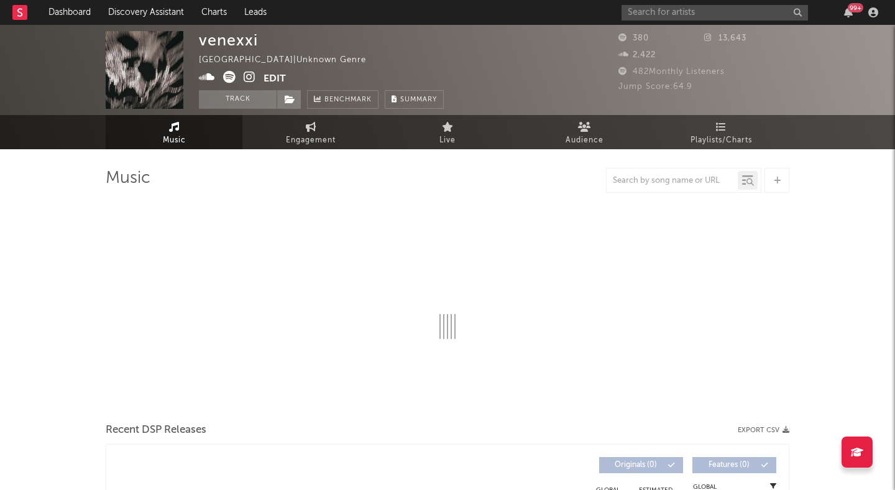
select select "1w"
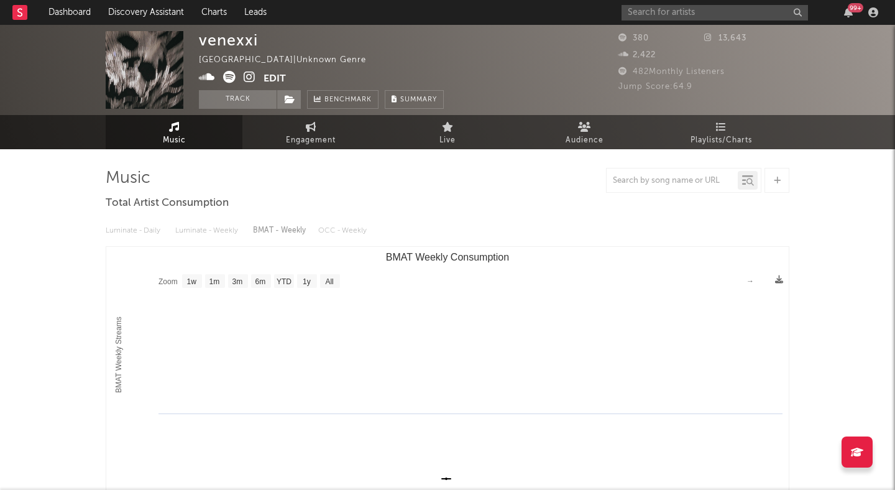
click at [255, 74] on icon at bounding box center [250, 77] width 12 height 12
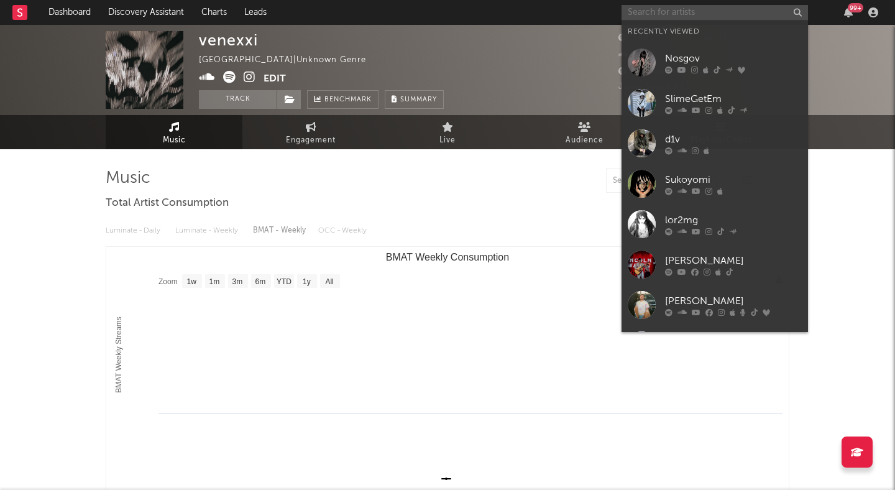
click at [644, 14] on input "text" at bounding box center [715, 13] width 186 height 16
type input "s"
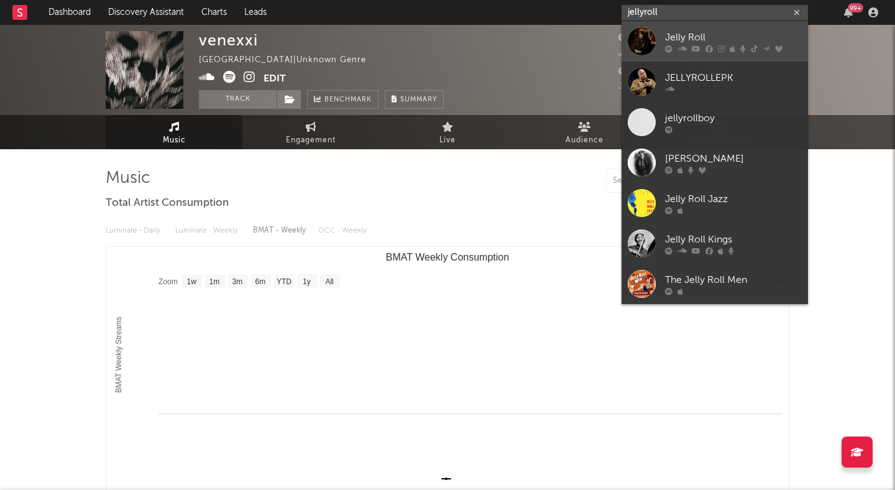
type input "jellyroll"
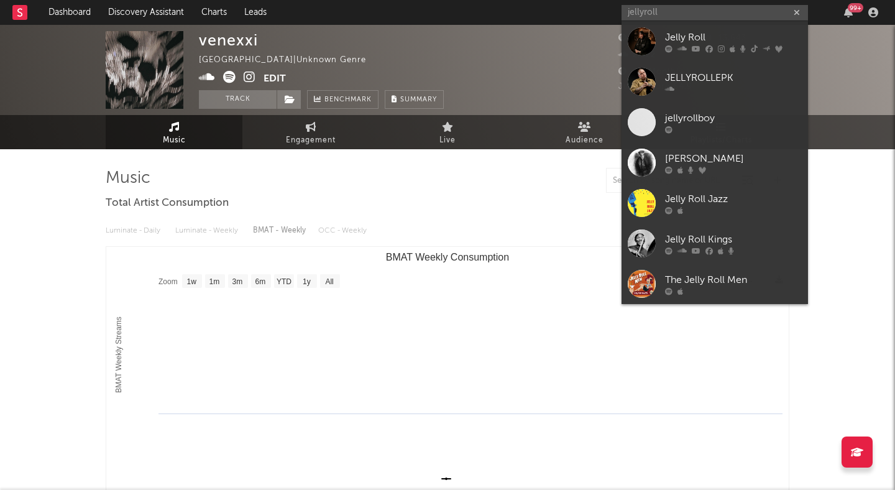
drag, startPoint x: 674, startPoint y: 31, endPoint x: 536, endPoint y: 1, distance: 140.6
click at [674, 32] on div "Jelly Roll" at bounding box center [733, 37] width 137 height 15
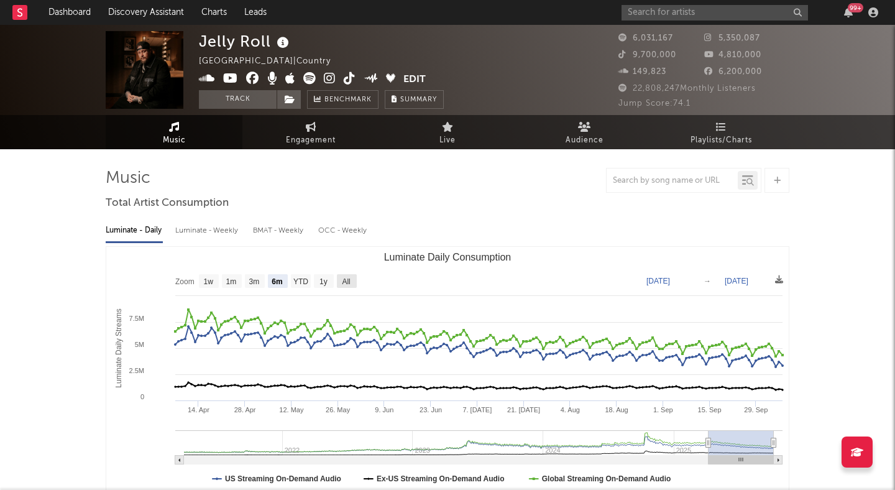
click at [348, 278] on text "All" at bounding box center [346, 281] width 8 height 9
select select "All"
type input "[DATE]"
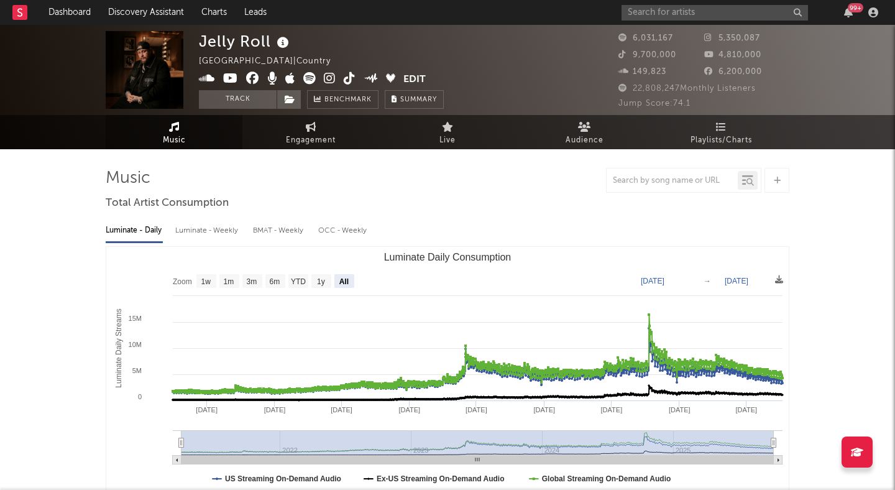
click at [349, 76] on icon at bounding box center [350, 78] width 12 height 12
